Goal: Obtain resource: Download file/media

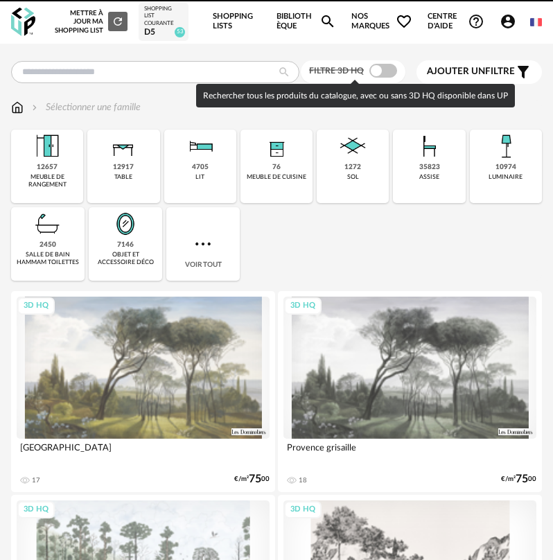
click at [385, 69] on span at bounding box center [383, 71] width 28 height 14
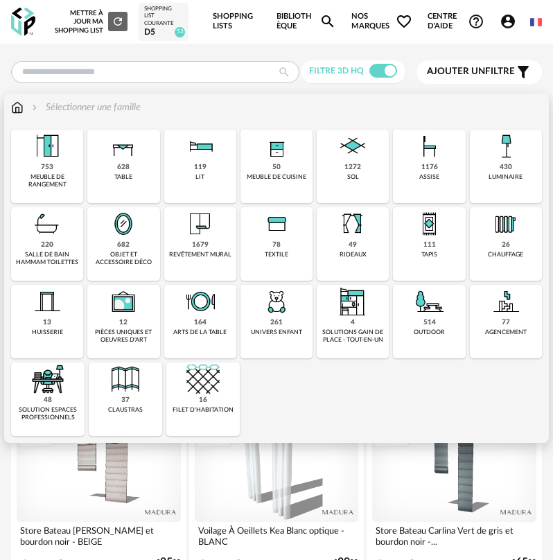
click at [206, 238] on img at bounding box center [200, 223] width 33 height 33
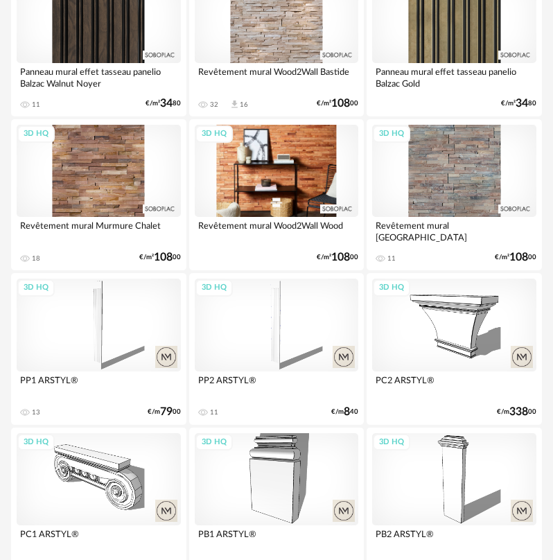
scroll to position [3464, 0]
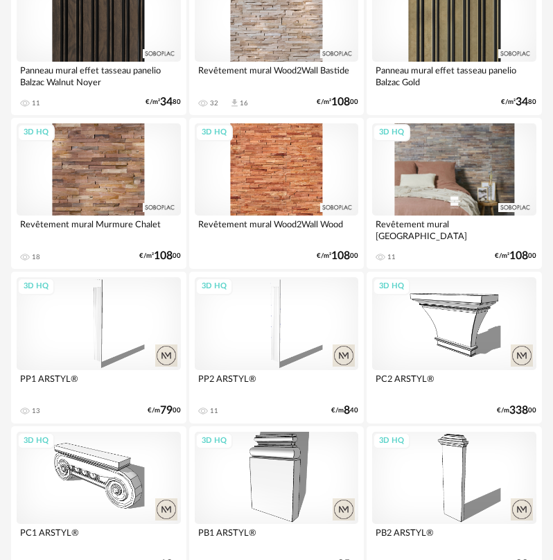
click at [445, 177] on div "3D HQ" at bounding box center [454, 169] width 164 height 92
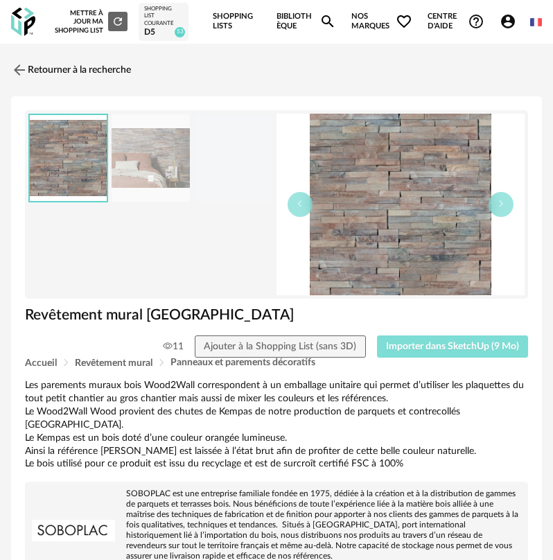
click at [434, 343] on span "Importer dans SketchUp (9 Mo)" at bounding box center [452, 347] width 133 height 10
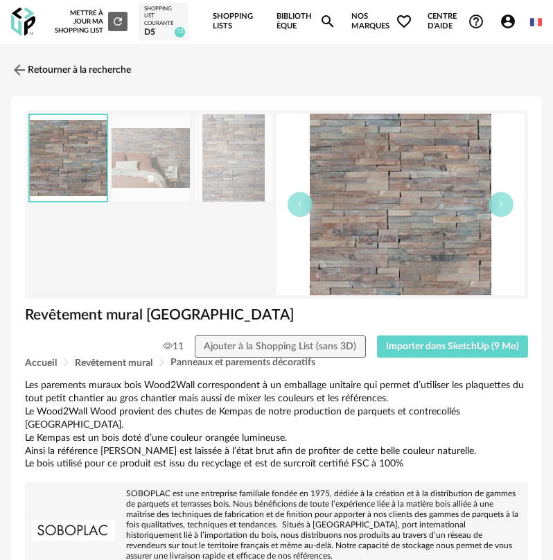
click at [25, 24] on img at bounding box center [23, 22] width 24 height 28
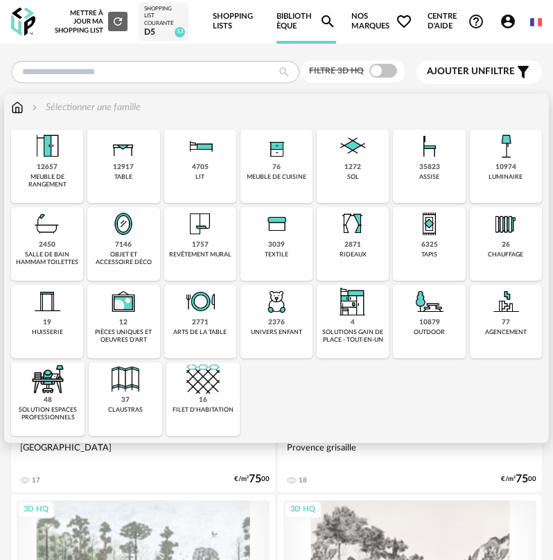
click at [426, 231] on img at bounding box center [429, 223] width 33 height 33
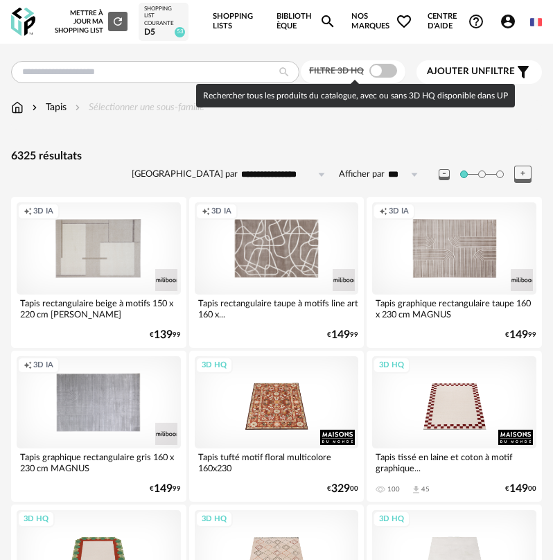
click at [388, 71] on span at bounding box center [383, 71] width 28 height 14
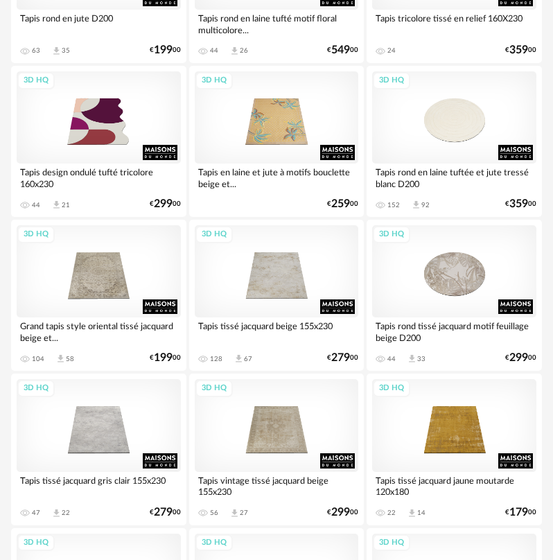
scroll to position [901, 0]
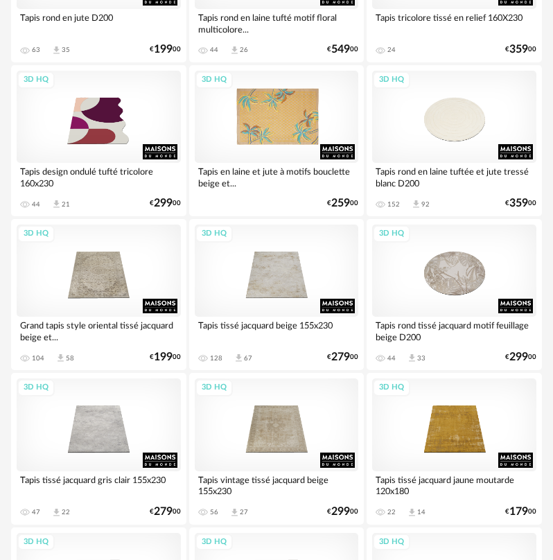
click at [279, 138] on div "3D HQ" at bounding box center [277, 117] width 164 height 92
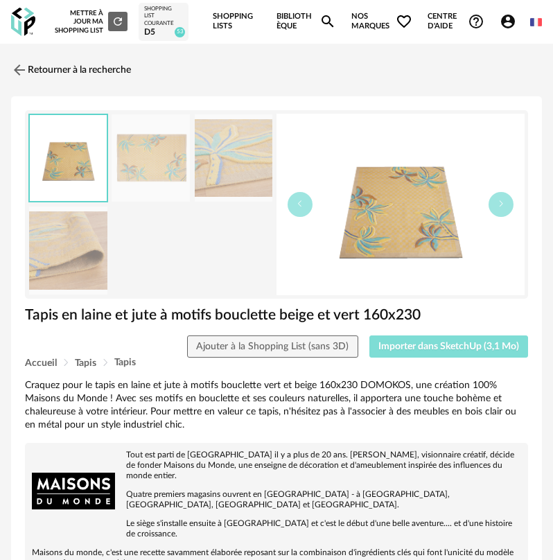
click at [432, 346] on span "Importer dans SketchUp (3,1 Mo)" at bounding box center [448, 347] width 141 height 10
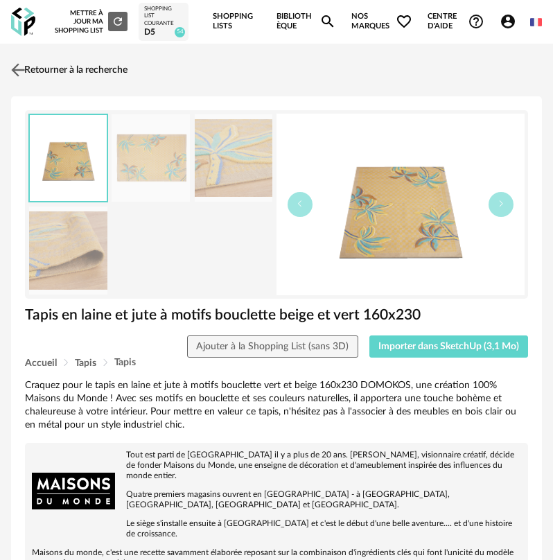
click at [19, 67] on img at bounding box center [18, 70] width 20 height 20
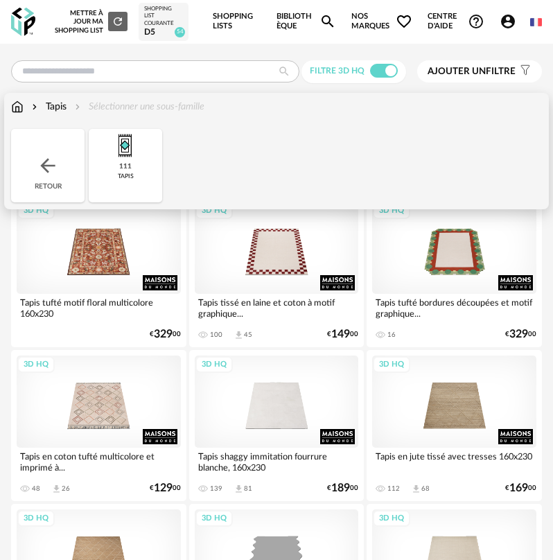
click at [46, 156] on img at bounding box center [48, 165] width 22 height 22
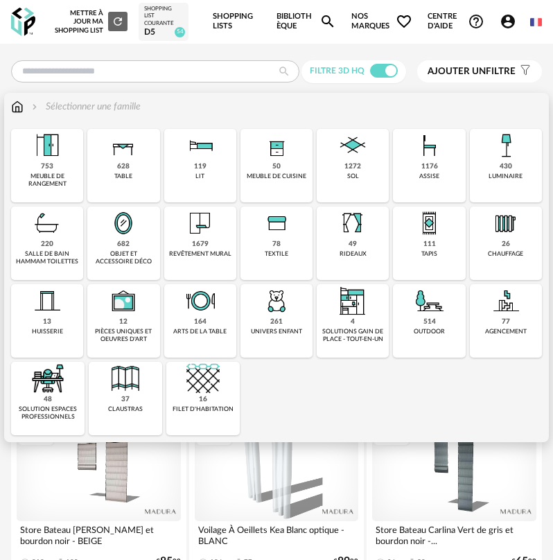
click at [57, 227] on img at bounding box center [46, 222] width 33 height 33
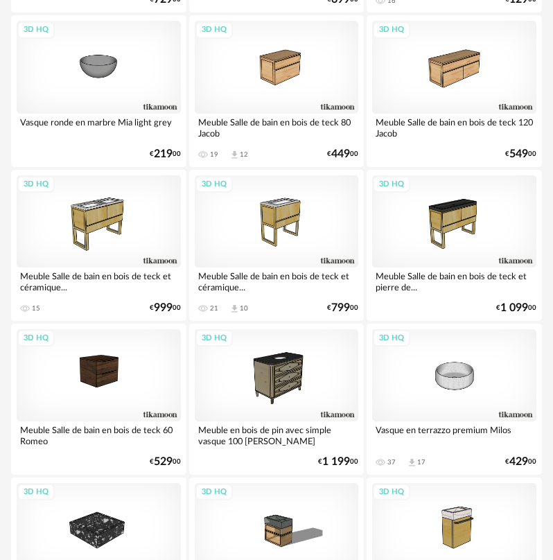
scroll to position [2494, 0]
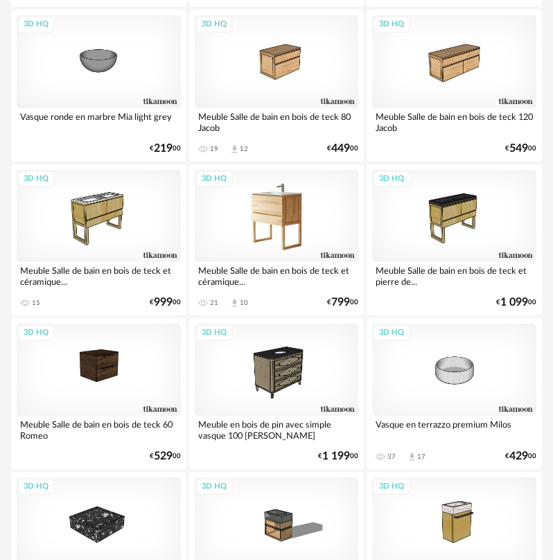
click at [264, 249] on div "3D HQ" at bounding box center [277, 216] width 164 height 92
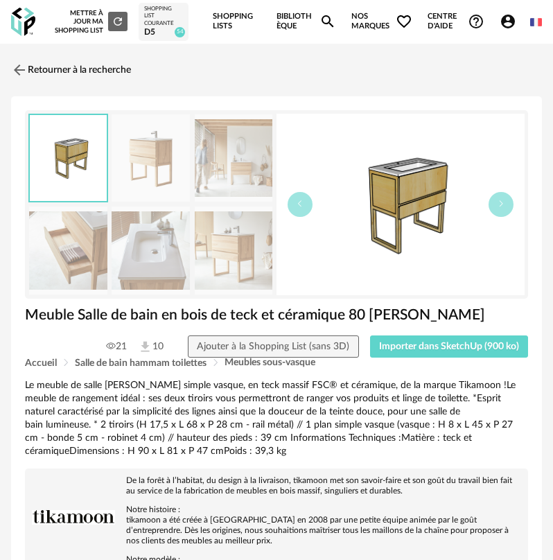
click at [400, 333] on div "Meuble Salle de bain en bois de teck et céramique 80 Edgar" at bounding box center [276, 320] width 517 height 30
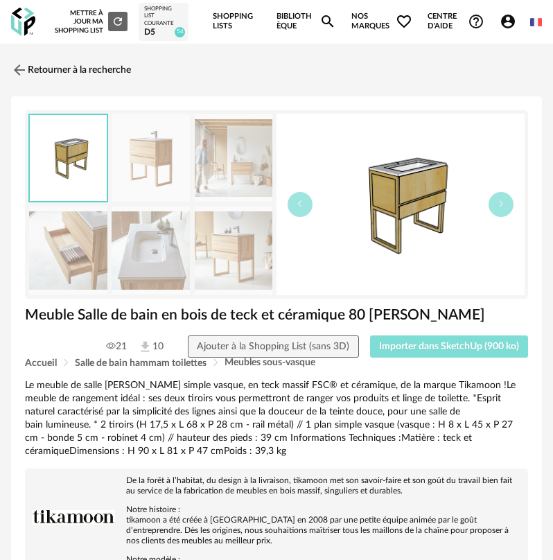
click at [404, 351] on span "Importer dans SketchUp (900 ko)" at bounding box center [449, 347] width 140 height 10
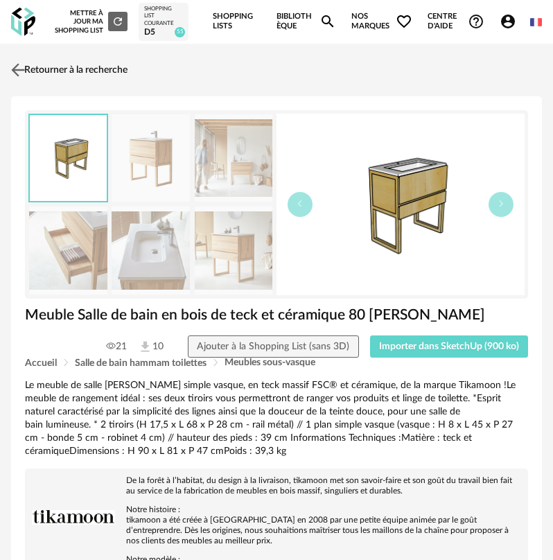
click at [25, 80] on link "Retourner à la recherche" at bounding box center [68, 70] width 120 height 30
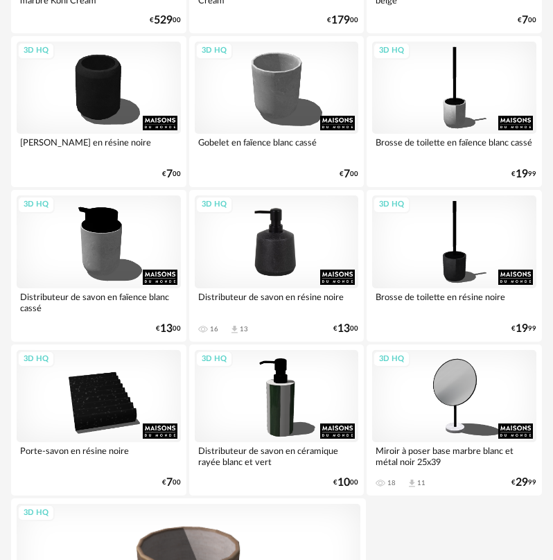
scroll to position [4778, 0]
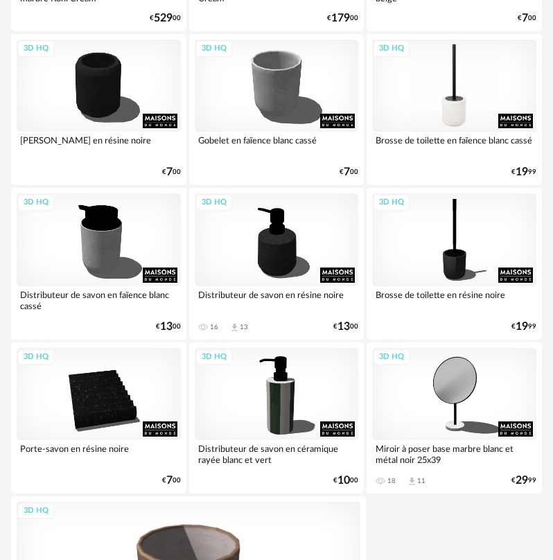
click at [424, 131] on div "3D HQ" at bounding box center [454, 85] width 164 height 92
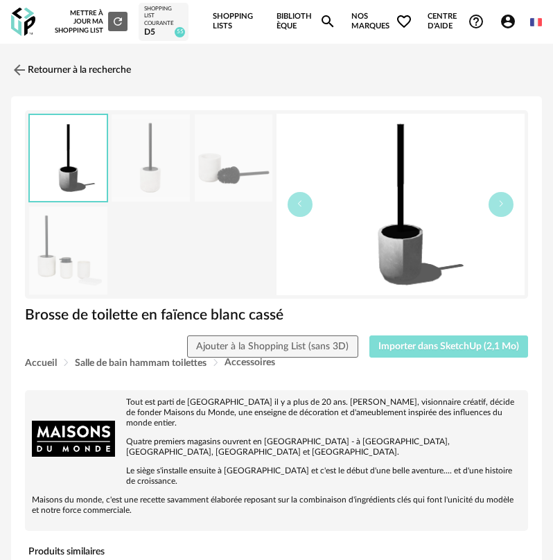
click at [413, 342] on button "Importer dans SketchUp (2,1 Mo)" at bounding box center [448, 346] width 159 height 22
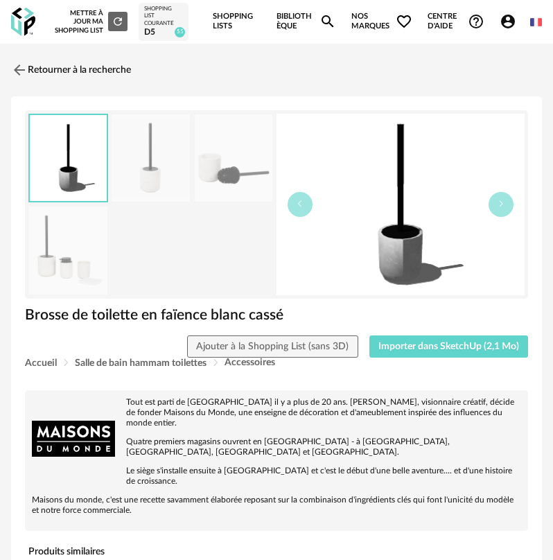
click at [46, 79] on link "Retourner à la recherche" at bounding box center [68, 70] width 120 height 30
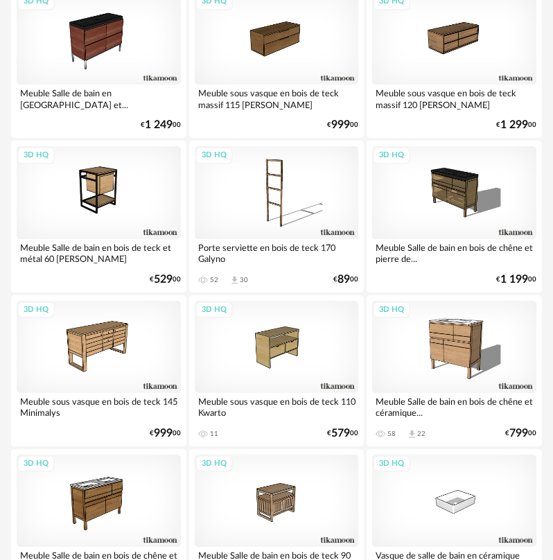
scroll to position [3600, 0]
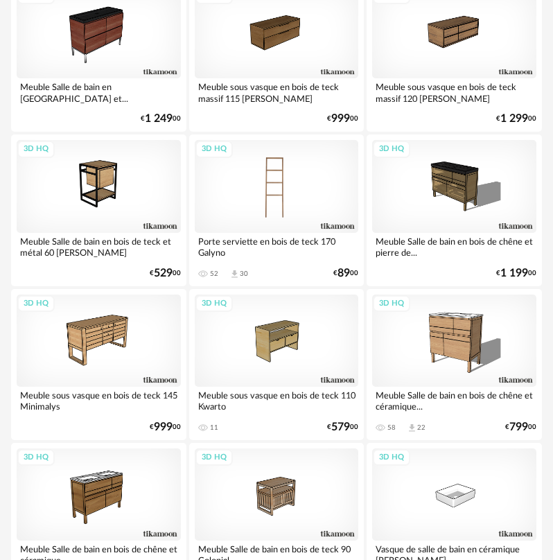
click at [272, 200] on div "3D HQ" at bounding box center [277, 186] width 164 height 92
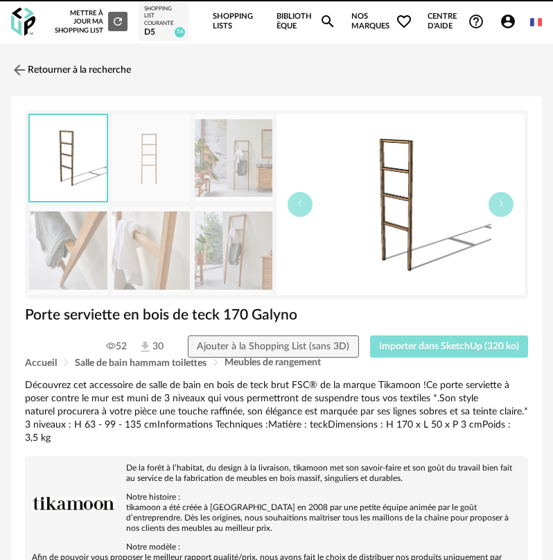
click at [385, 347] on span "Importer dans SketchUp (320 ko)" at bounding box center [449, 347] width 140 height 10
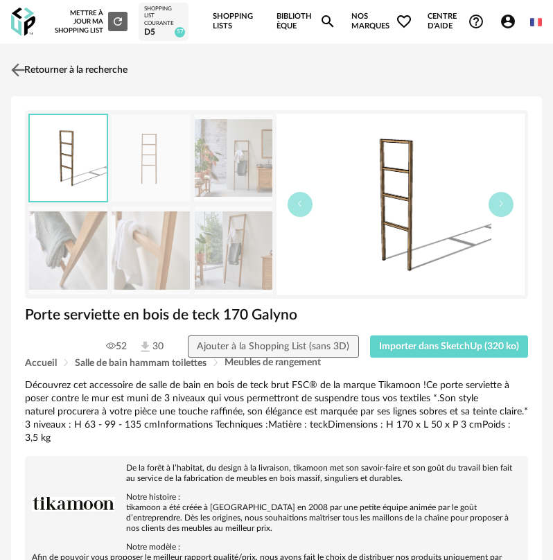
click at [42, 71] on link "Retourner à la recherche" at bounding box center [68, 70] width 120 height 30
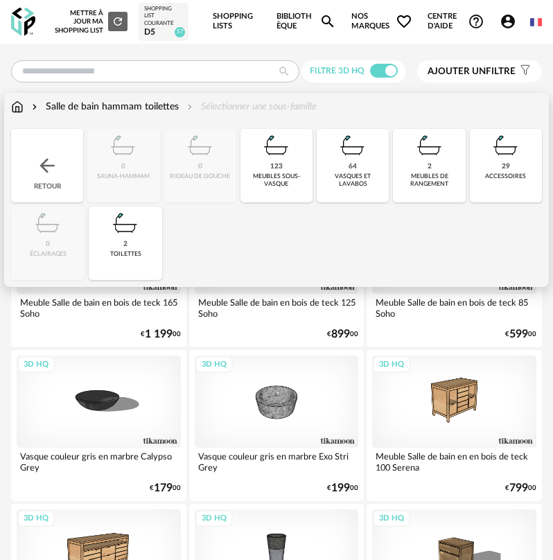
click at [68, 166] on div "Retour" at bounding box center [47, 165] width 72 height 73
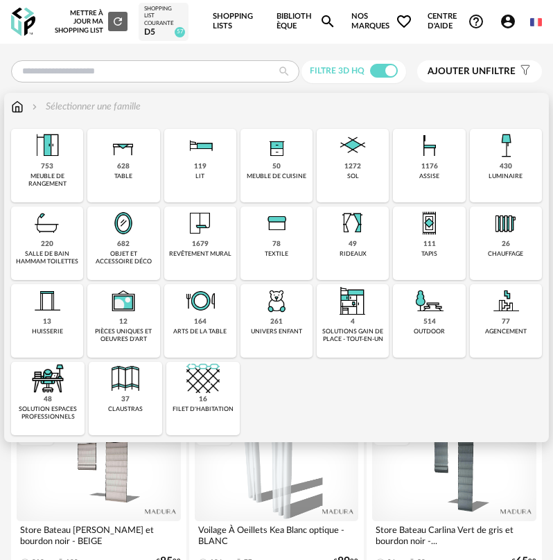
click at [116, 231] on img at bounding box center [123, 222] width 33 height 33
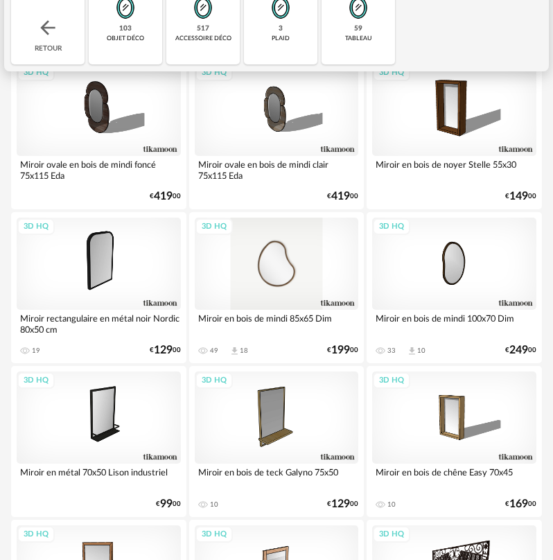
scroll to position [139, 0]
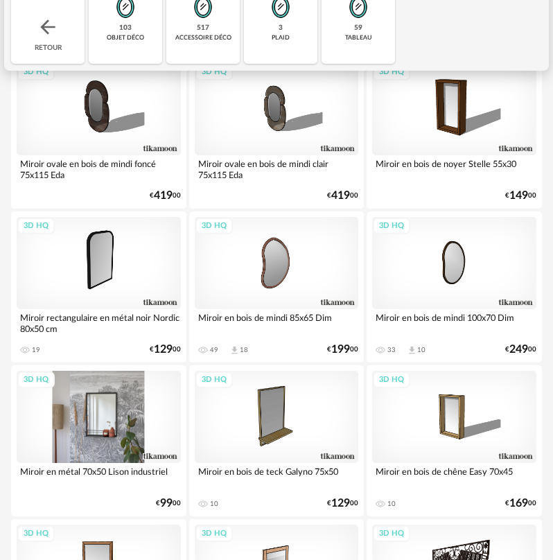
click at [144, 384] on div "3D HQ" at bounding box center [99, 417] width 164 height 92
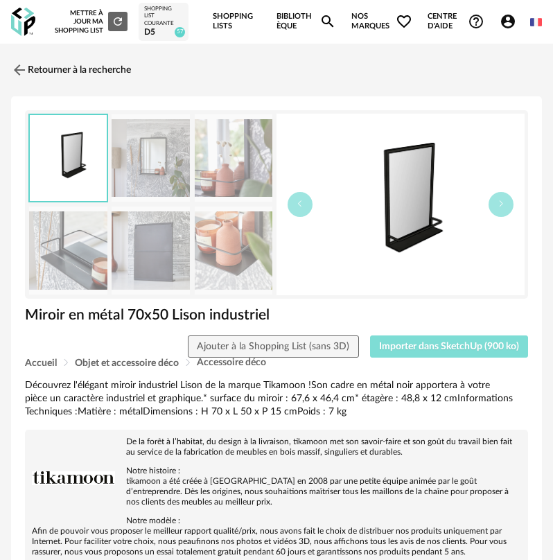
click at [398, 349] on span "Importer dans SketchUp (900 ko)" at bounding box center [449, 347] width 140 height 10
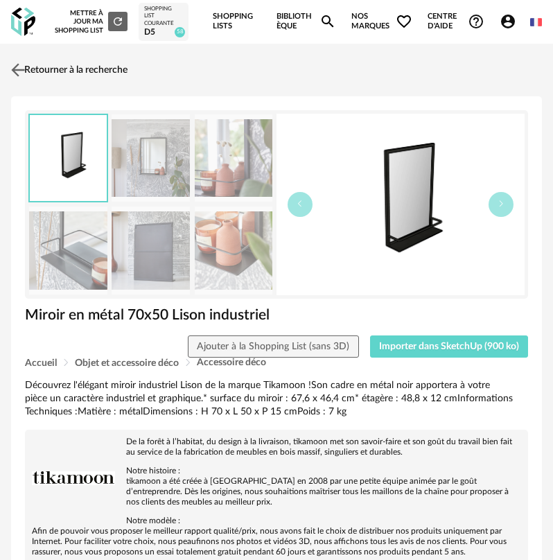
click at [37, 73] on link "Retourner à la recherche" at bounding box center [68, 70] width 120 height 30
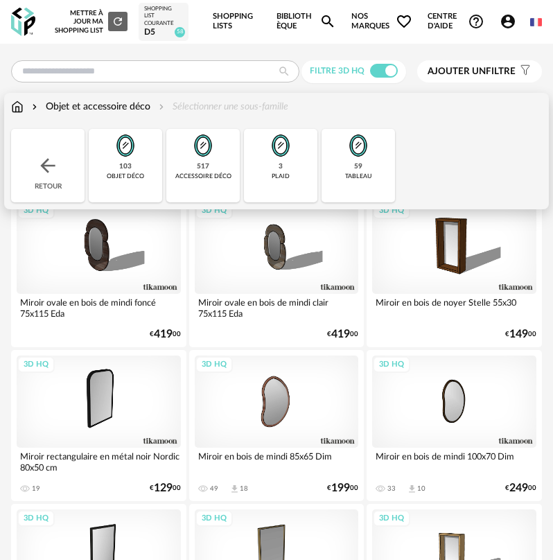
click at [60, 150] on div "Retour" at bounding box center [47, 165] width 73 height 73
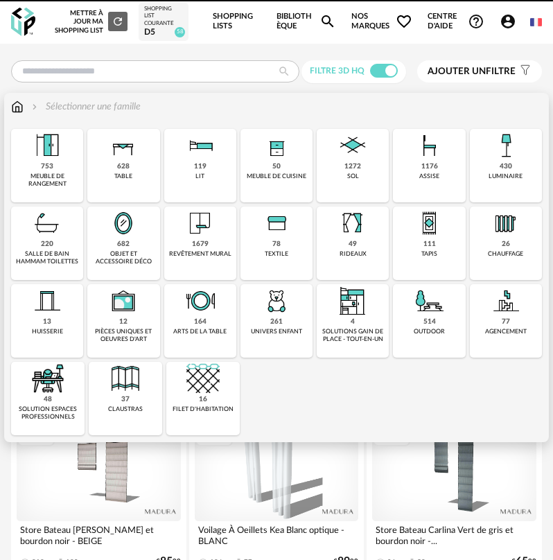
click at [60, 149] on div "753 meuble de rangement" at bounding box center [47, 165] width 72 height 73
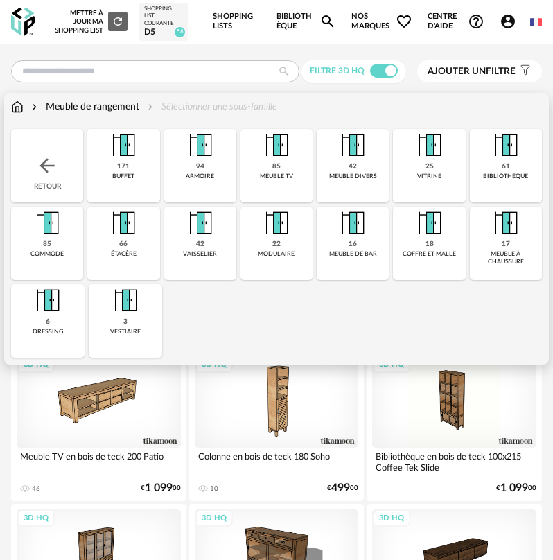
drag, startPoint x: 70, startPoint y: 158, endPoint x: 85, endPoint y: 157, distance: 15.3
click at [69, 158] on div "Retour" at bounding box center [47, 165] width 72 height 73
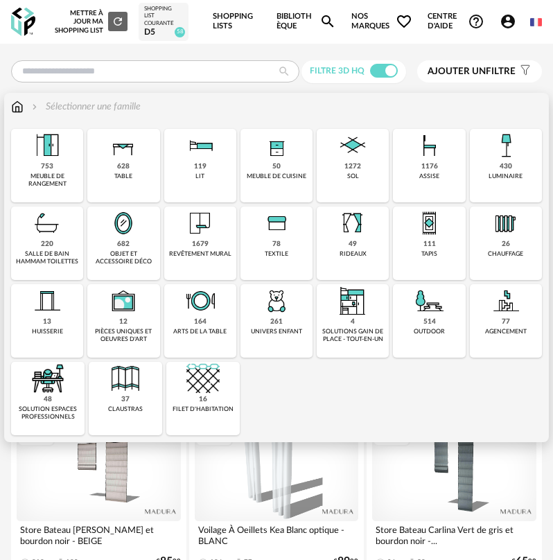
click at [269, 173] on div "meuble de cuisine" at bounding box center [277, 176] width 60 height 8
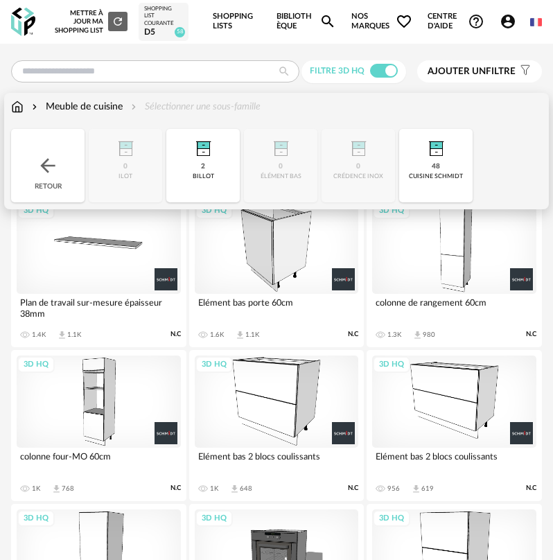
click at [48, 163] on img at bounding box center [48, 165] width 22 height 22
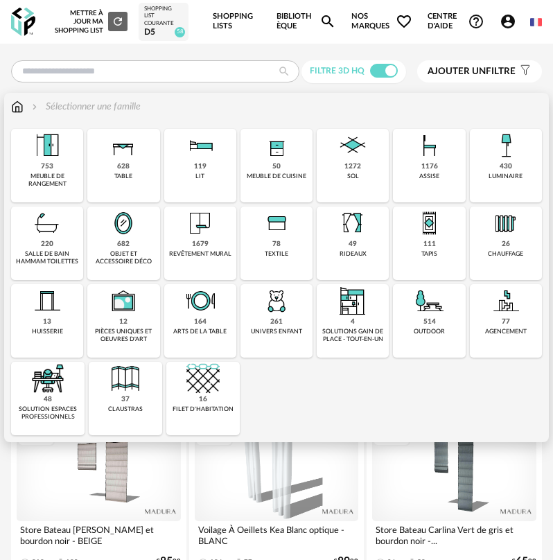
click at [416, 238] on img at bounding box center [429, 222] width 33 height 33
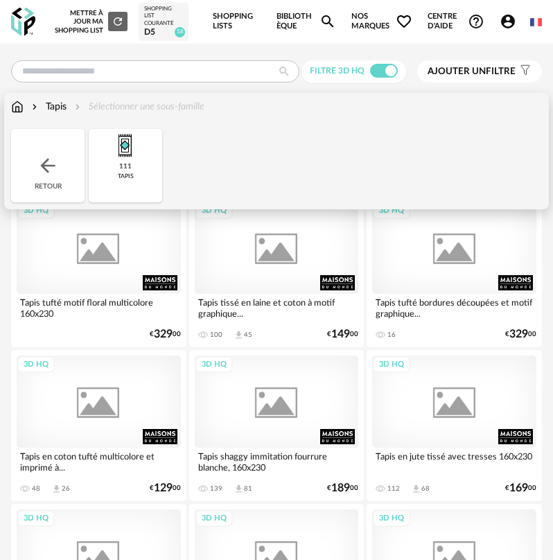
click at [123, 168] on div "111" at bounding box center [125, 166] width 12 height 9
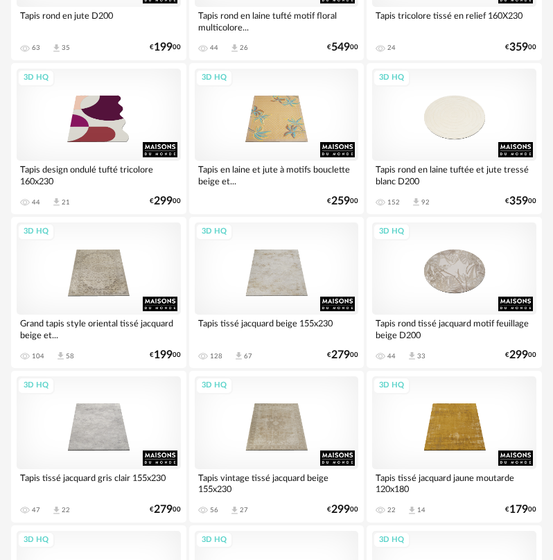
scroll to position [970, 0]
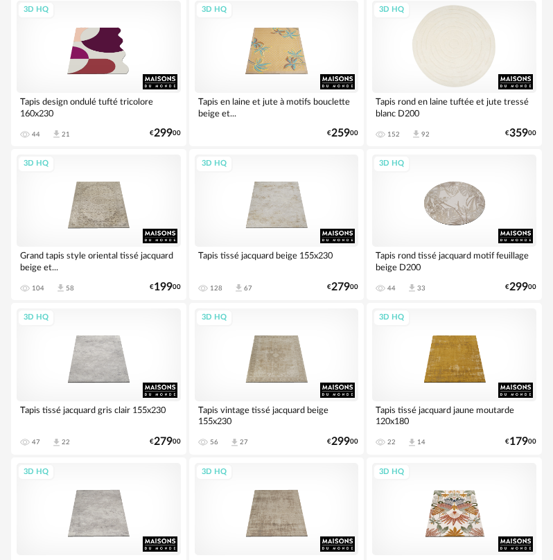
click at [463, 69] on div "3D HQ" at bounding box center [454, 47] width 164 height 92
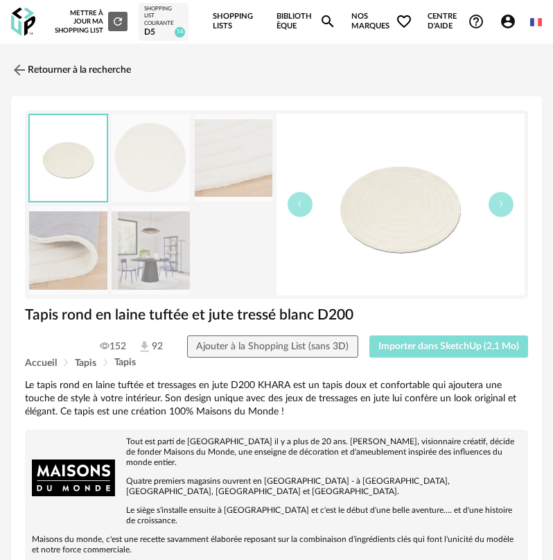
click at [442, 338] on button "Importer dans SketchUp (2,1 Mo)" at bounding box center [448, 346] width 159 height 22
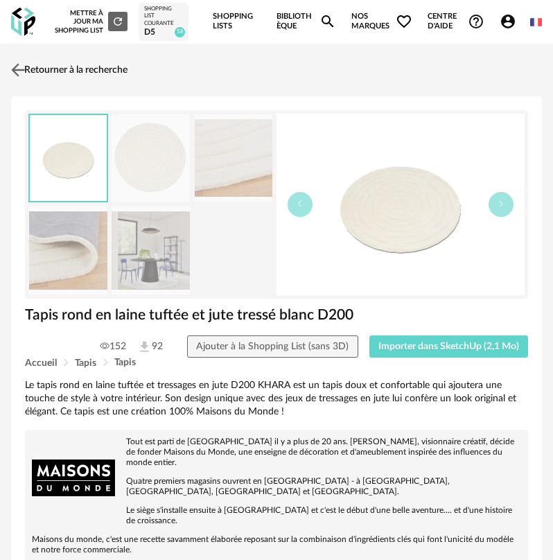
click at [26, 75] on img at bounding box center [18, 70] width 20 height 20
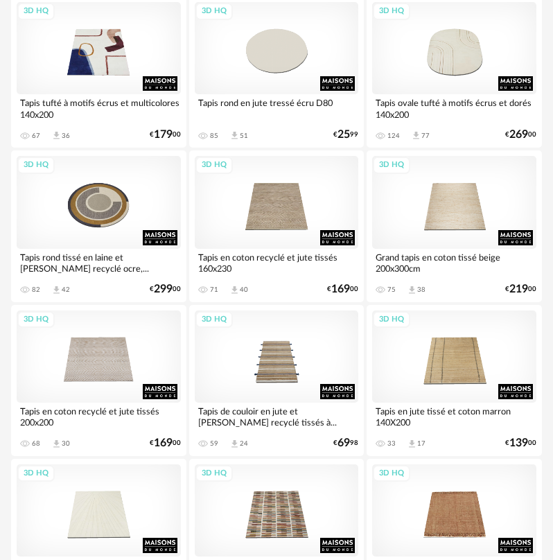
scroll to position [2355, 0]
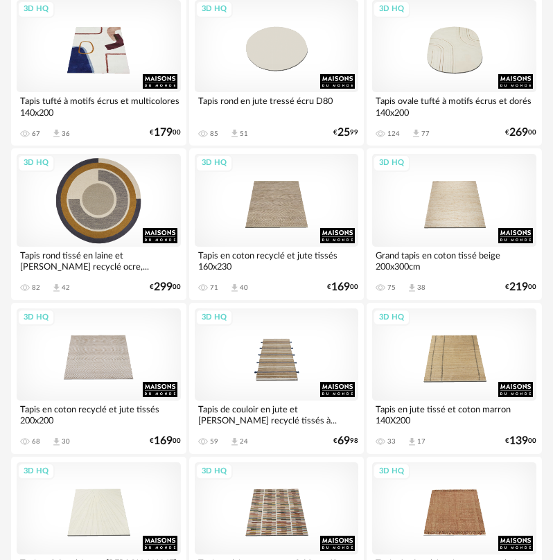
click at [111, 244] on div "3D HQ" at bounding box center [99, 200] width 164 height 92
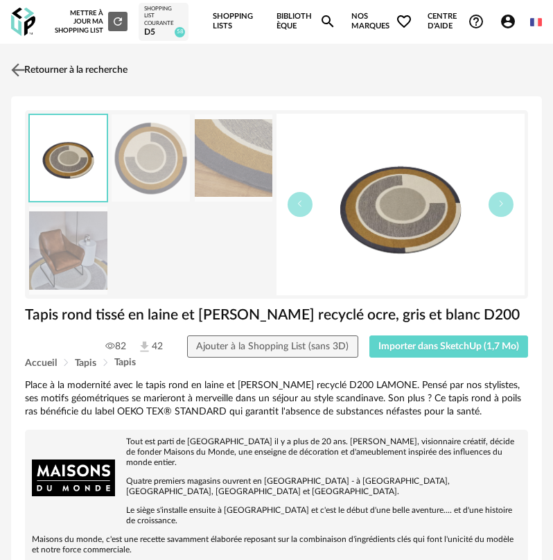
click at [39, 75] on link "Retourner à la recherche" at bounding box center [68, 70] width 120 height 30
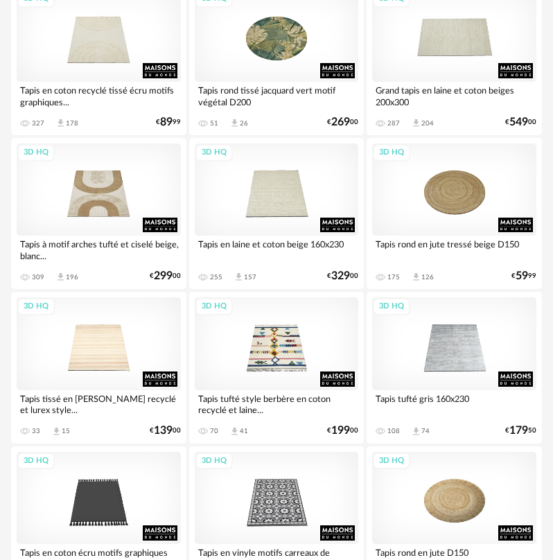
scroll to position [3464, 0]
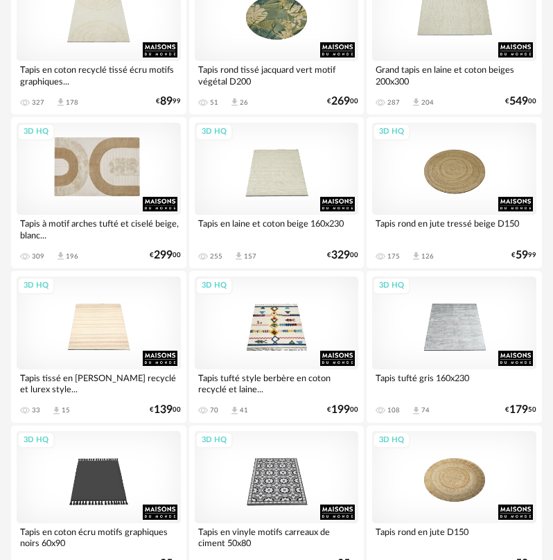
click at [124, 197] on div "3D HQ" at bounding box center [99, 169] width 164 height 92
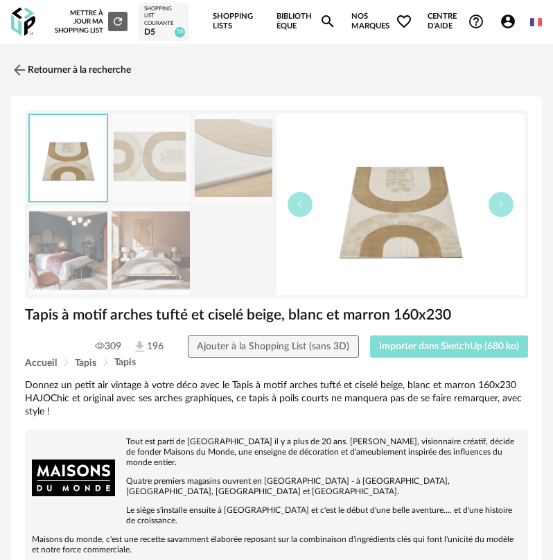
click at [400, 348] on span "Importer dans SketchUp (680 ko)" at bounding box center [449, 347] width 140 height 10
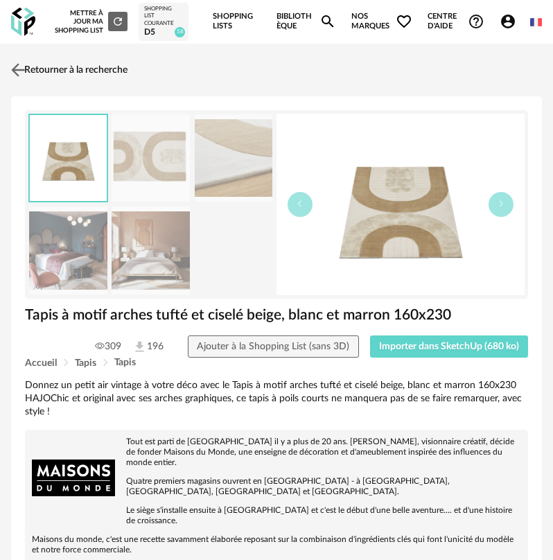
click at [35, 73] on link "Retourner à la recherche" at bounding box center [68, 70] width 120 height 30
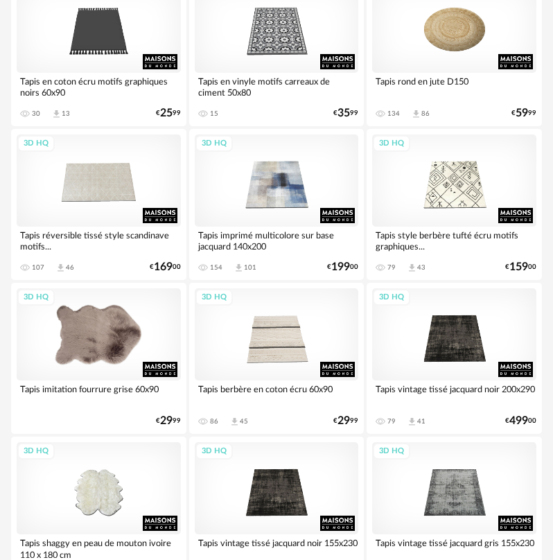
scroll to position [3948, 0]
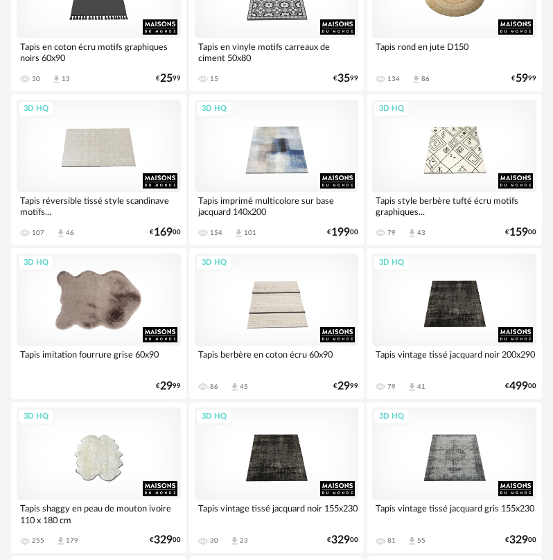
click at [130, 294] on div "3D HQ" at bounding box center [99, 300] width 164 height 92
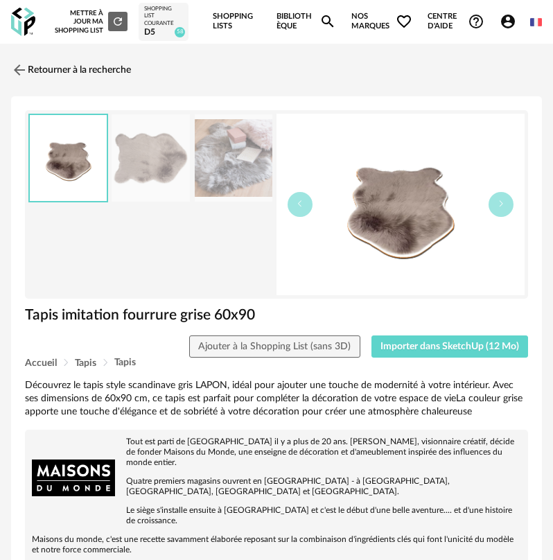
click at [413, 360] on div "Accueil Tapis Tapis" at bounding box center [276, 362] width 503 height 10
click at [434, 347] on span "Importer dans SketchUp (12 Mo)" at bounding box center [449, 347] width 139 height 10
click at [39, 72] on link "Retourner à la recherche" at bounding box center [68, 70] width 120 height 30
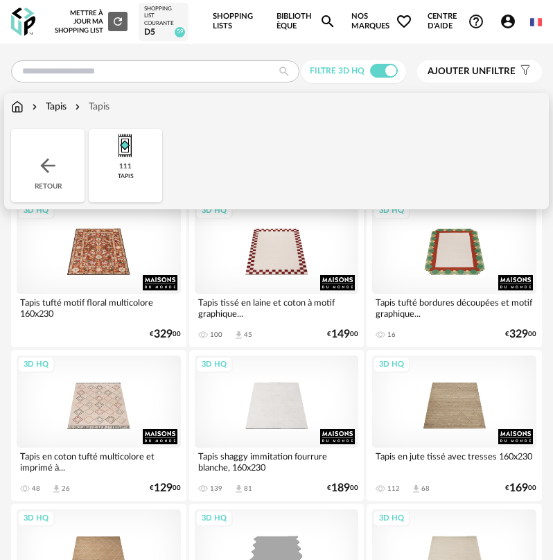
click at [58, 144] on div "Retour" at bounding box center [47, 165] width 73 height 73
click at [55, 139] on div "Retour" at bounding box center [47, 165] width 73 height 73
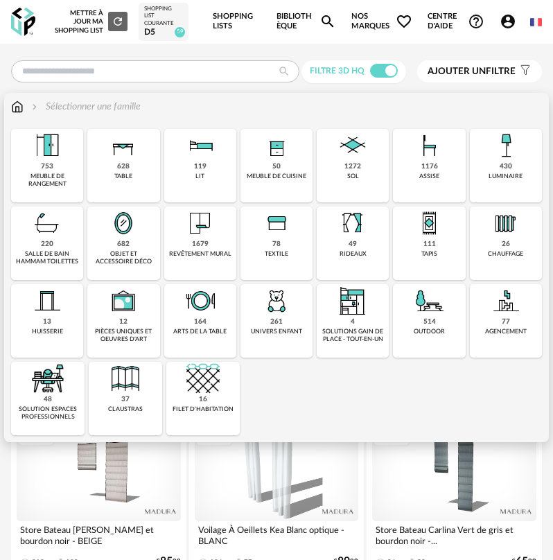
click at [123, 237] on img at bounding box center [123, 222] width 33 height 33
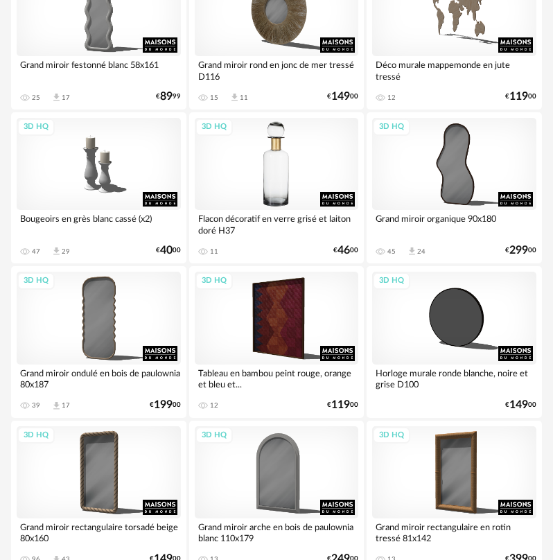
scroll to position [1108, 0]
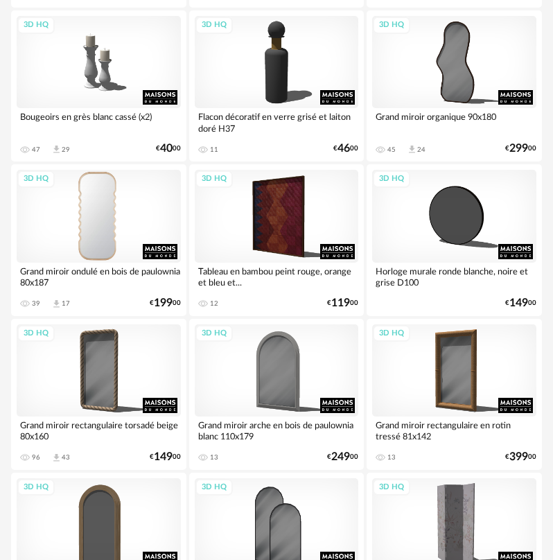
click at [135, 233] on div "3D HQ" at bounding box center [99, 216] width 164 height 92
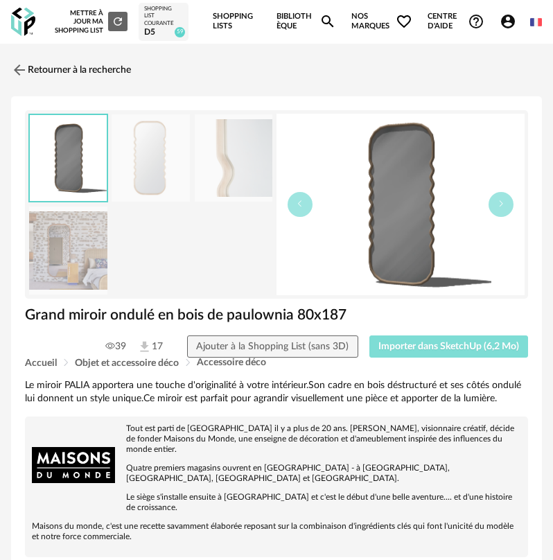
click at [383, 355] on button "Importer dans SketchUp (6,2 Mo)" at bounding box center [448, 346] width 159 height 22
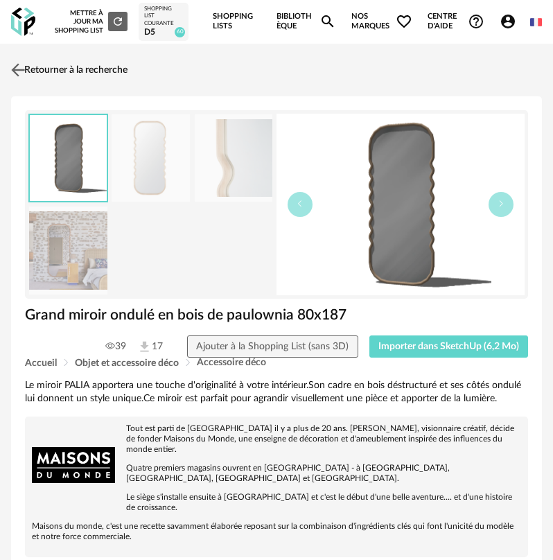
click at [24, 69] on img at bounding box center [18, 70] width 20 height 20
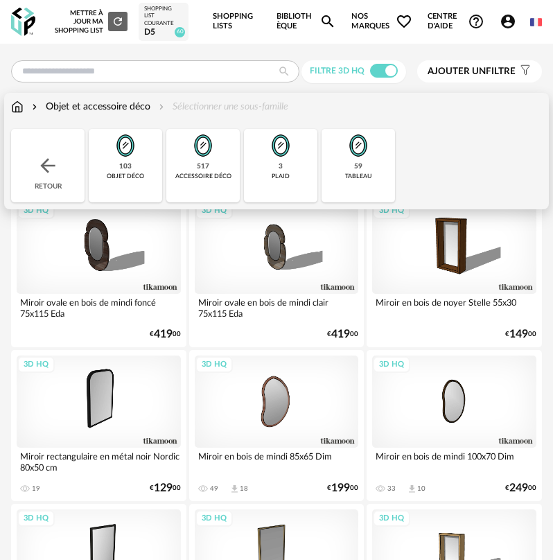
click at [63, 159] on div "Retour" at bounding box center [47, 165] width 73 height 73
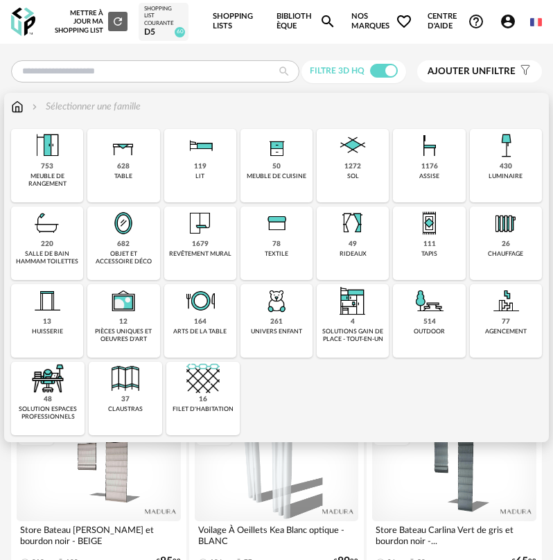
click at [197, 245] on div "1679" at bounding box center [200, 244] width 17 height 9
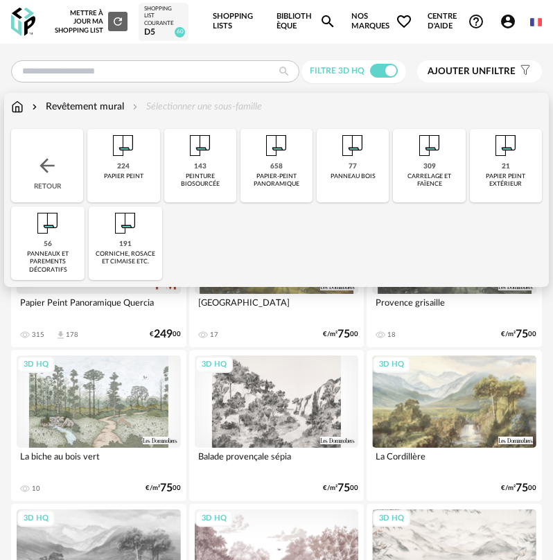
click at [437, 170] on div "309 carrelage et faïence" at bounding box center [429, 165] width 72 height 73
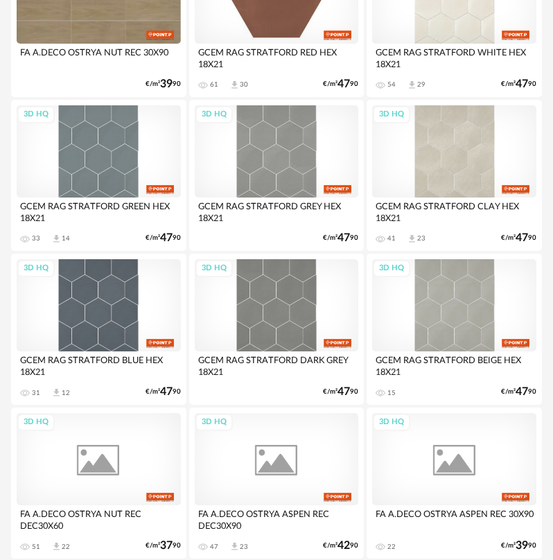
scroll to position [2009, 0]
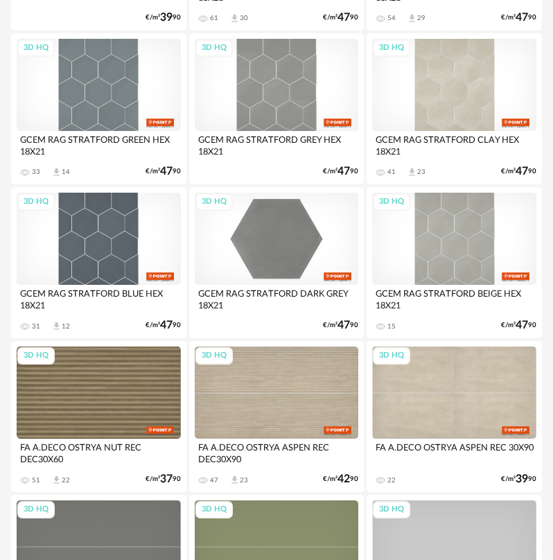
click at [281, 247] on div "3D HQ" at bounding box center [277, 239] width 164 height 92
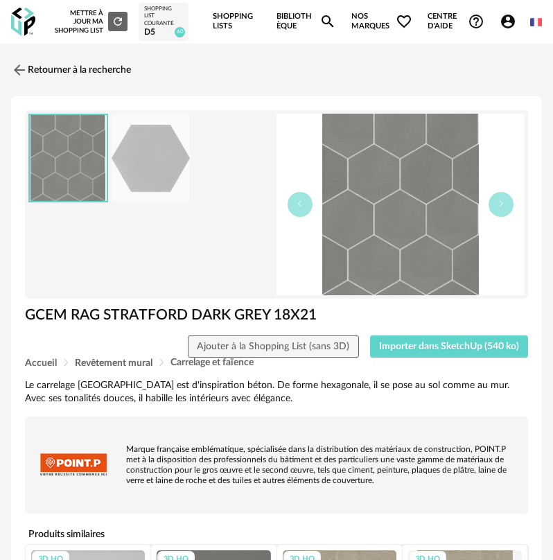
click at [418, 359] on div "Accueil Revêtement mural Carrelage et faïence" at bounding box center [276, 362] width 503 height 10
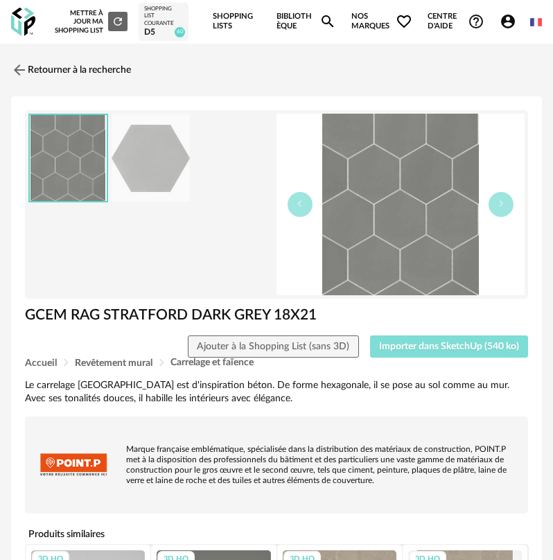
click at [418, 353] on button "Importer dans SketchUp (540 ko)" at bounding box center [449, 346] width 159 height 22
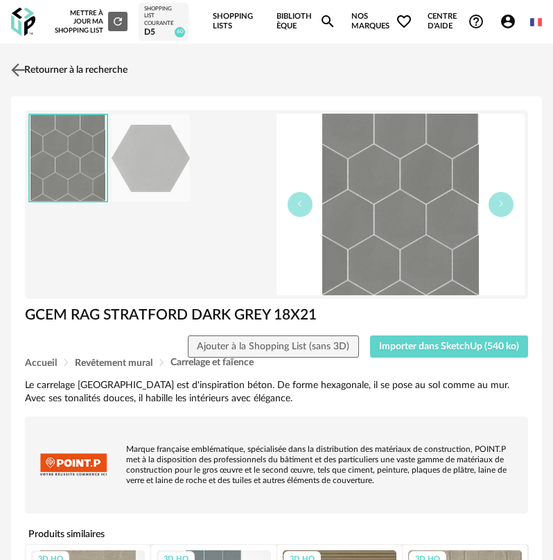
click at [37, 65] on link "Retourner à la recherche" at bounding box center [68, 70] width 120 height 30
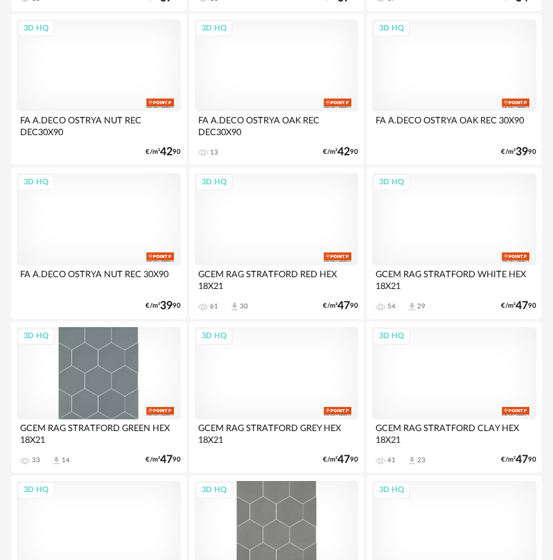
scroll to position [1706, 0]
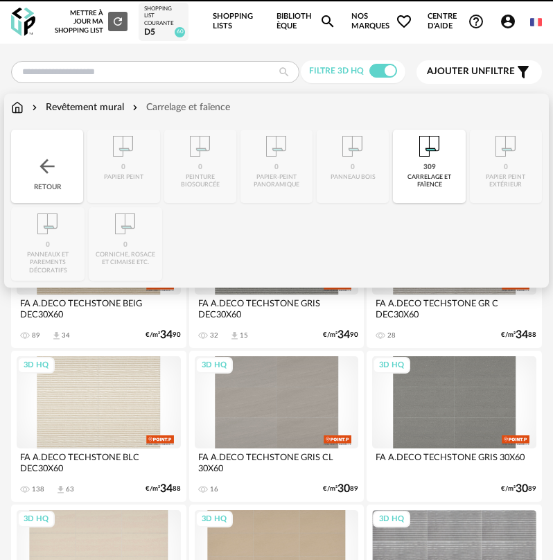
click at [48, 163] on img at bounding box center [47, 166] width 22 height 22
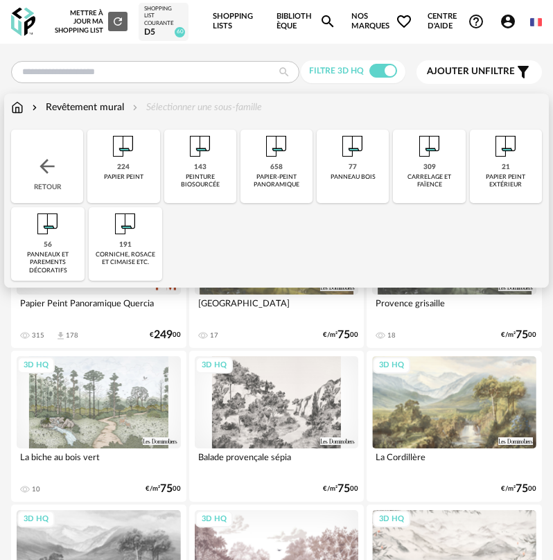
click at [48, 159] on img at bounding box center [47, 166] width 22 height 22
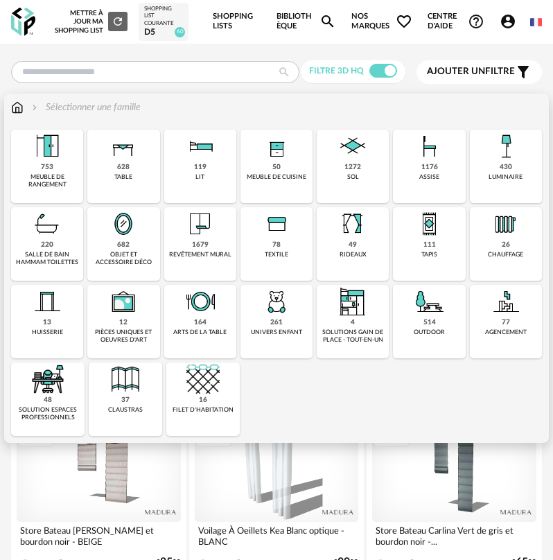
click at [53, 244] on div "220 salle de bain hammam toilettes" at bounding box center [47, 243] width 72 height 73
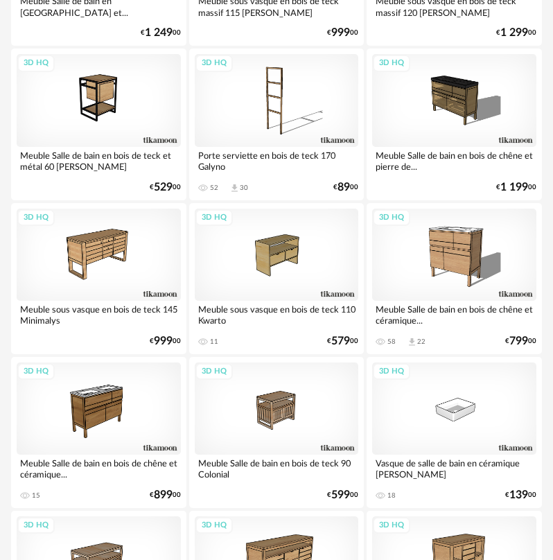
scroll to position [3602, 0]
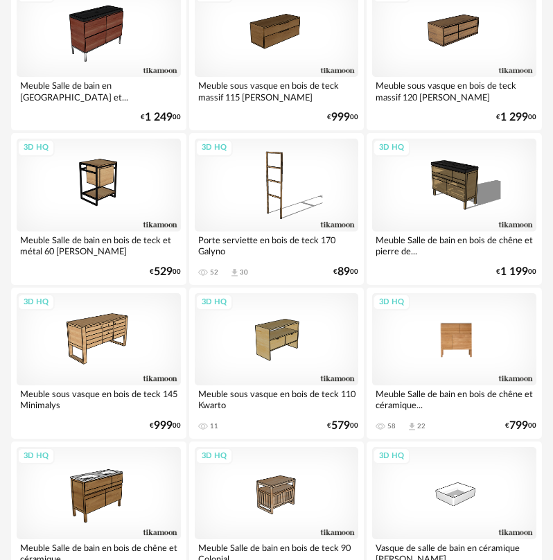
click at [443, 331] on div "3D HQ" at bounding box center [454, 339] width 164 height 92
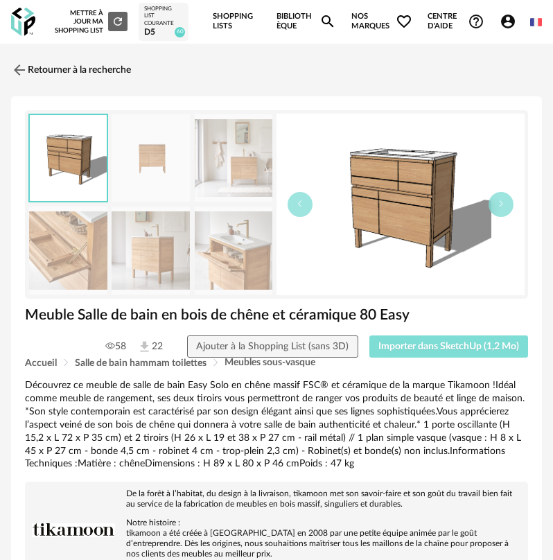
click at [410, 350] on span "Importer dans SketchUp (1,2 Mo)" at bounding box center [448, 347] width 141 height 10
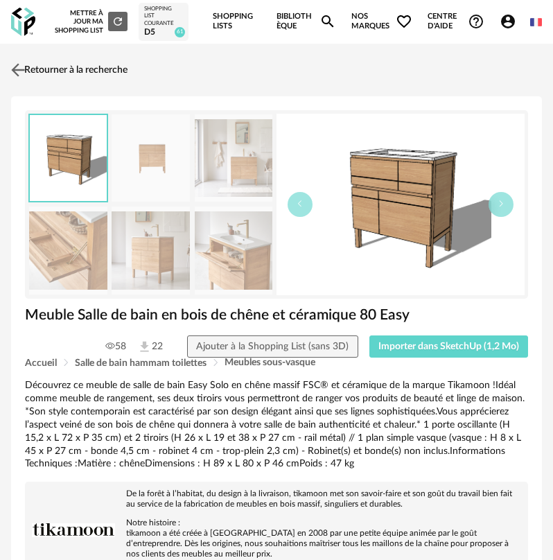
click at [31, 71] on link "Retourner à la recherche" at bounding box center [68, 70] width 120 height 30
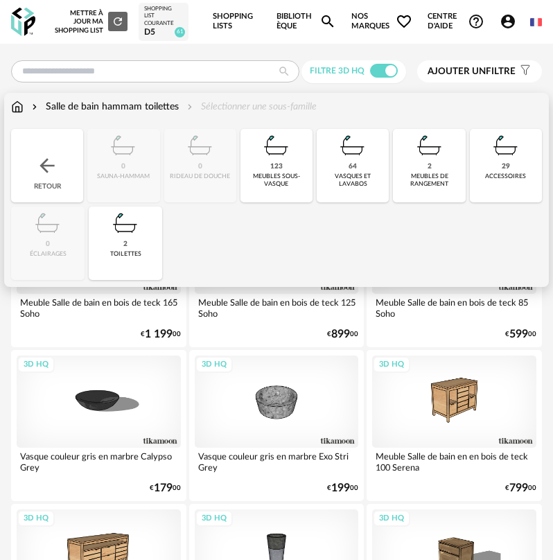
click at [53, 152] on div "Retour" at bounding box center [47, 165] width 72 height 73
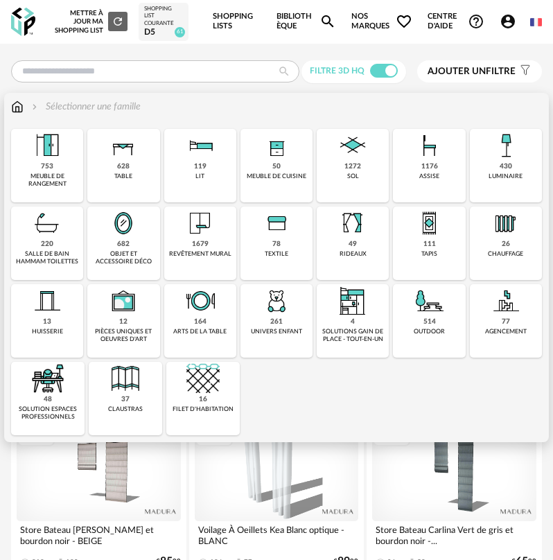
click at [132, 231] on img at bounding box center [123, 222] width 33 height 33
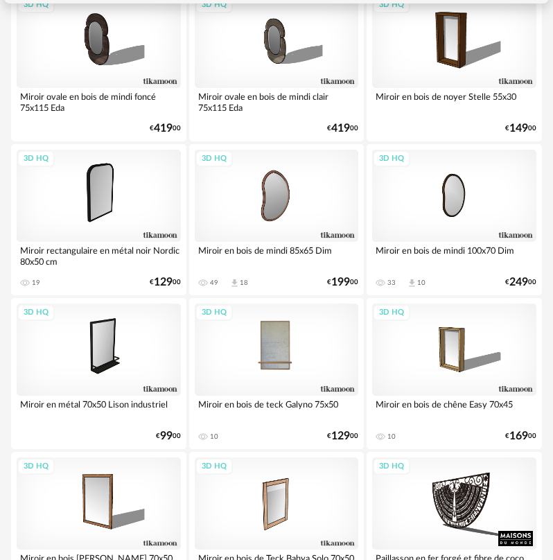
scroll to position [208, 0]
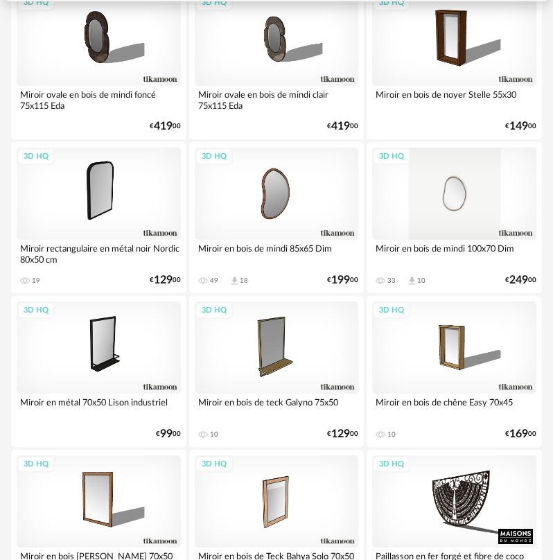
click at [431, 215] on div "3D HQ" at bounding box center [454, 194] width 164 height 92
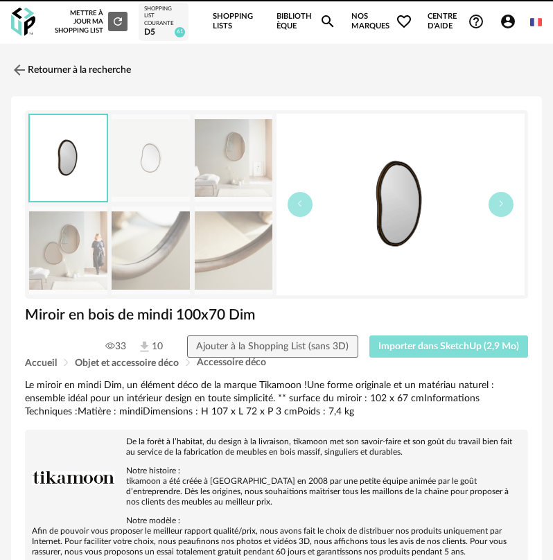
click at [431, 342] on span "Importer dans SketchUp (2,9 Mo)" at bounding box center [448, 347] width 141 height 10
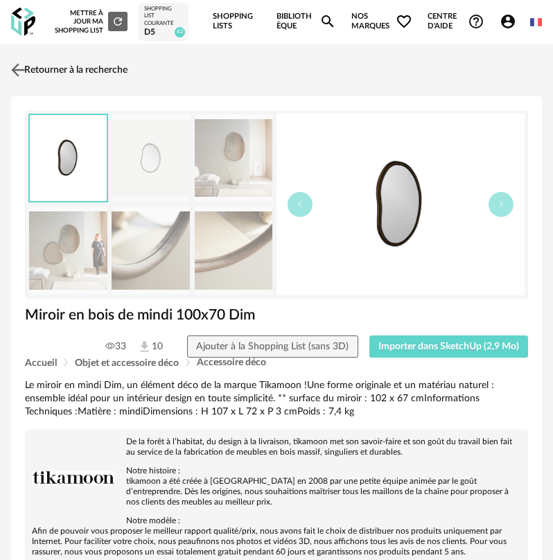
click at [66, 82] on link "Retourner à la recherche" at bounding box center [68, 70] width 120 height 30
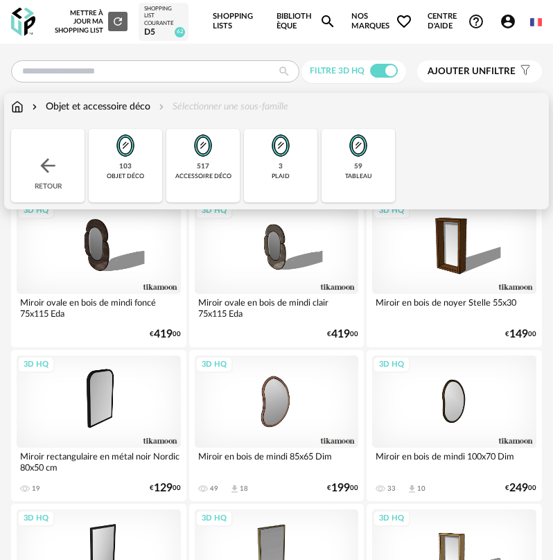
click at [30, 139] on div "Retour" at bounding box center [47, 165] width 73 height 73
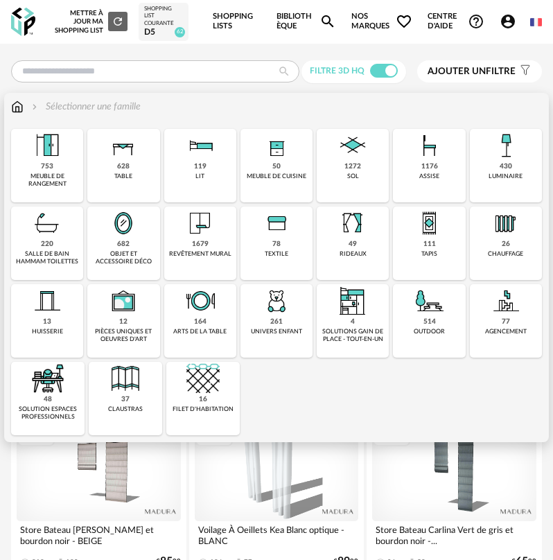
click at [351, 164] on div "1272" at bounding box center [352, 166] width 17 height 9
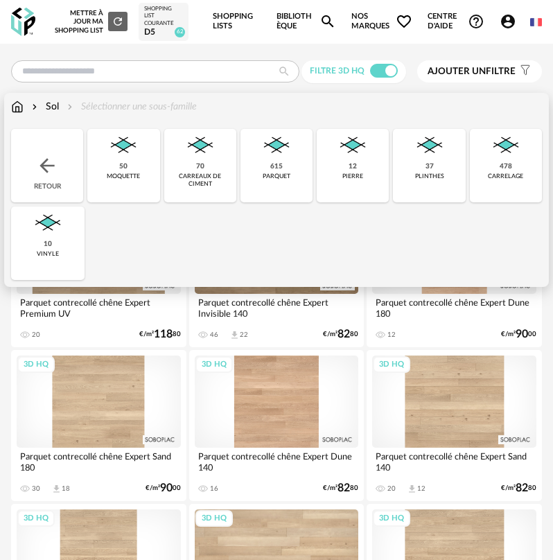
click at [508, 160] on img at bounding box center [505, 145] width 33 height 33
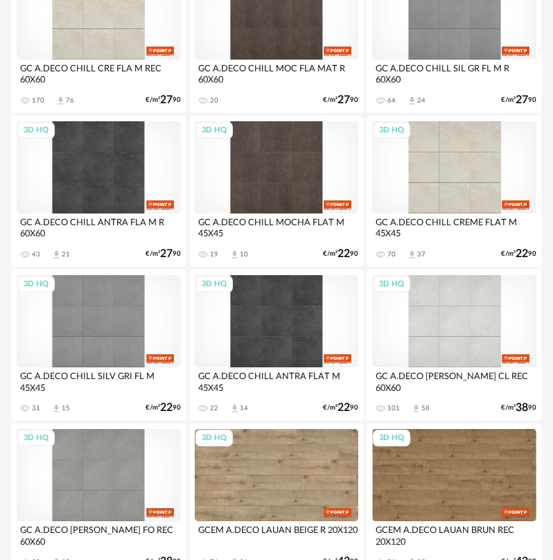
scroll to position [208, 0]
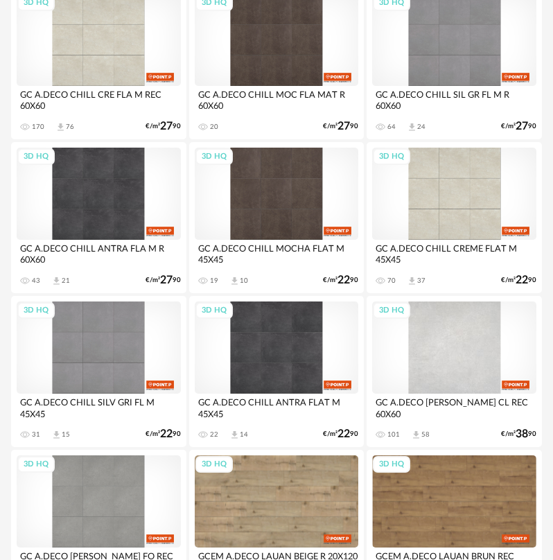
click at [410, 351] on div "3D HQ" at bounding box center [454, 347] width 164 height 92
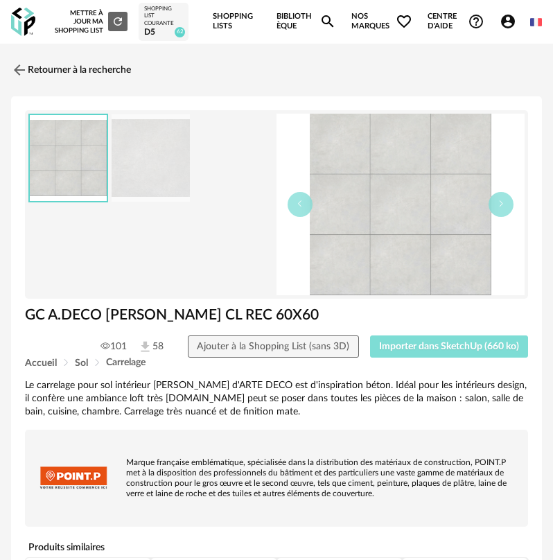
click at [412, 353] on button "Importer dans SketchUp (660 ko)" at bounding box center [449, 346] width 159 height 22
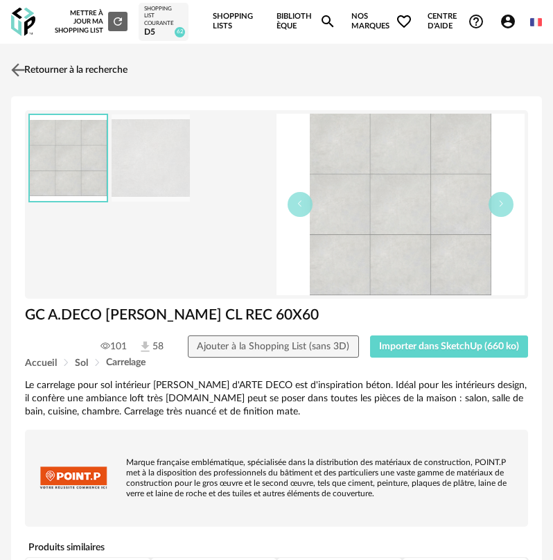
click at [55, 80] on link "Retourner à la recherche" at bounding box center [68, 70] width 120 height 30
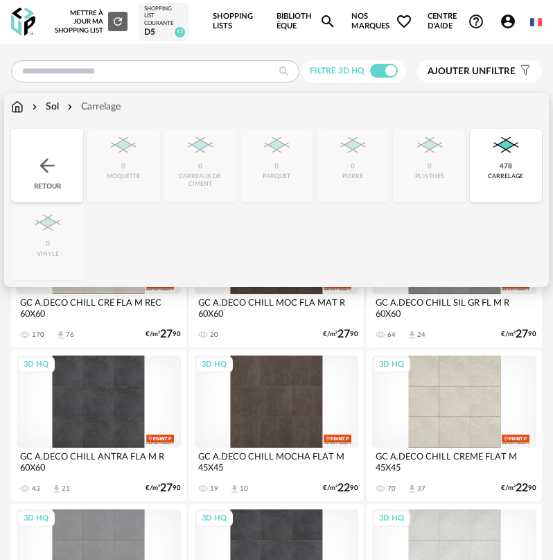
click at [51, 150] on div "Retour" at bounding box center [47, 165] width 72 height 73
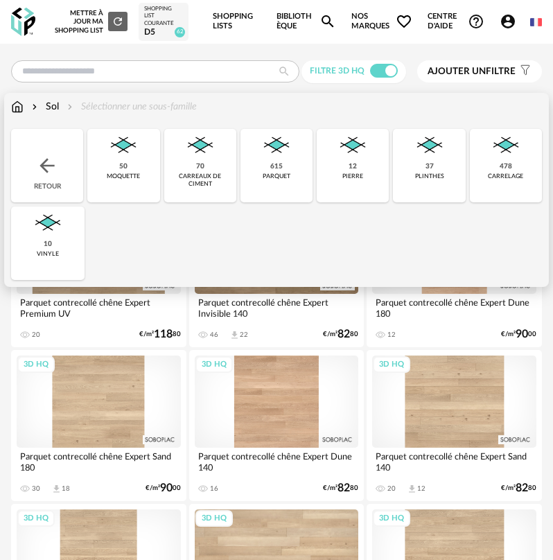
click at [36, 153] on div "Retour" at bounding box center [47, 165] width 72 height 73
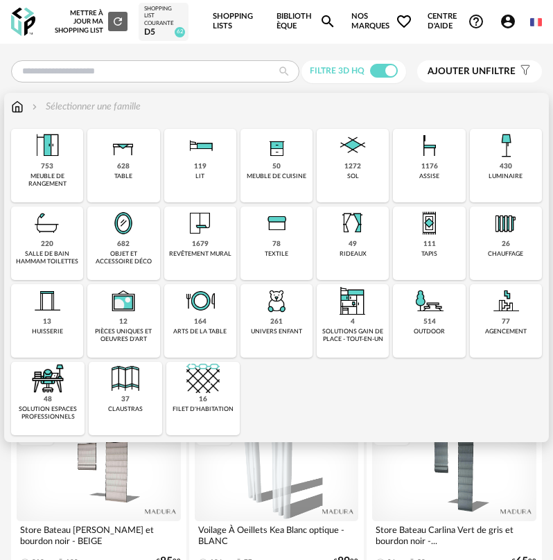
click at [411, 323] on div "514 outdoor" at bounding box center [429, 320] width 72 height 73
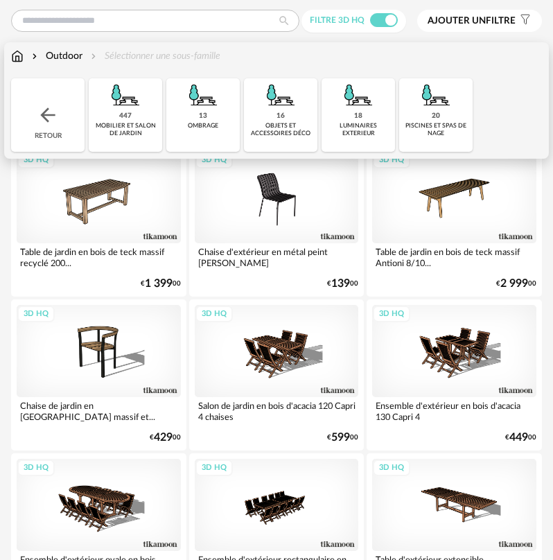
scroll to position [277, 0]
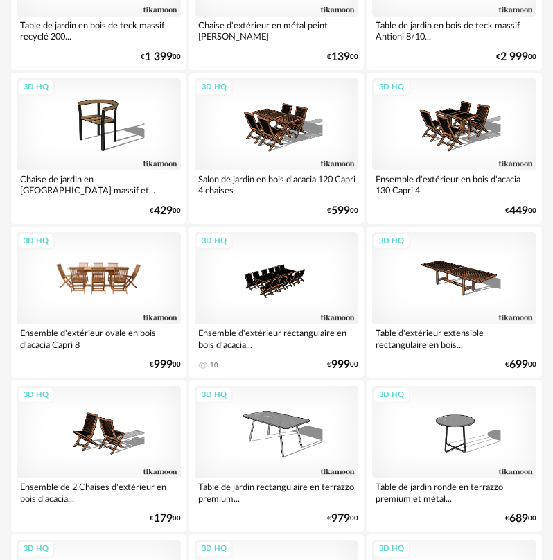
click at [136, 301] on div "3D HQ" at bounding box center [99, 278] width 164 height 92
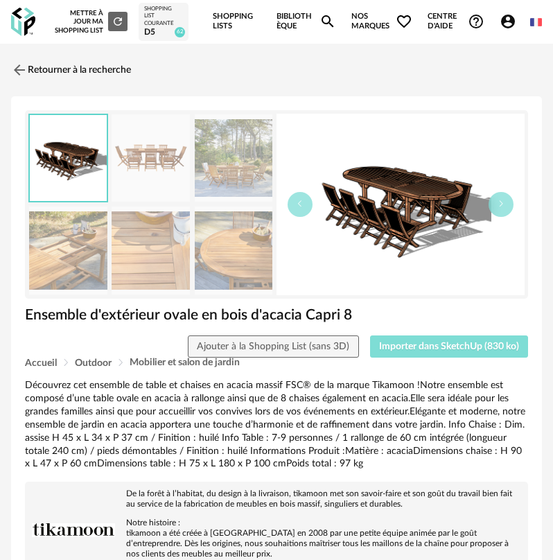
click at [419, 344] on span "Importer dans SketchUp (830 ko)" at bounding box center [449, 347] width 140 height 10
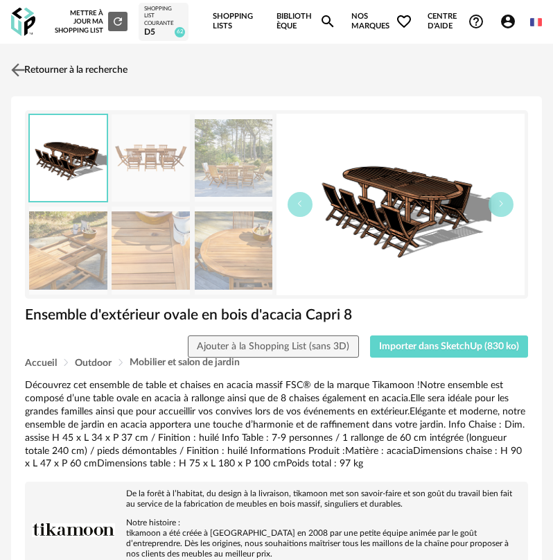
click at [39, 67] on link "Retourner à la recherche" at bounding box center [68, 70] width 120 height 30
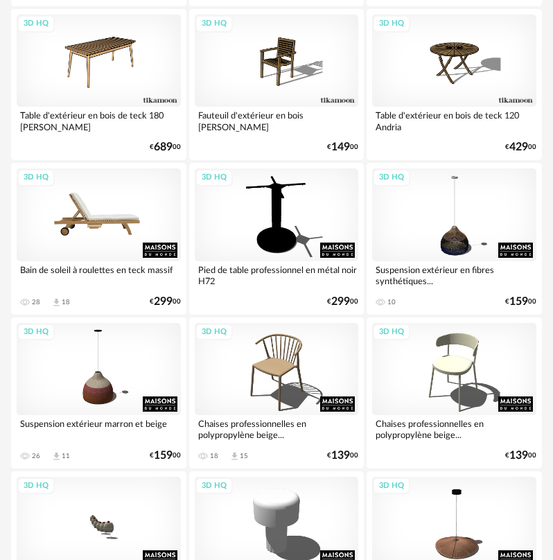
scroll to position [1108, 0]
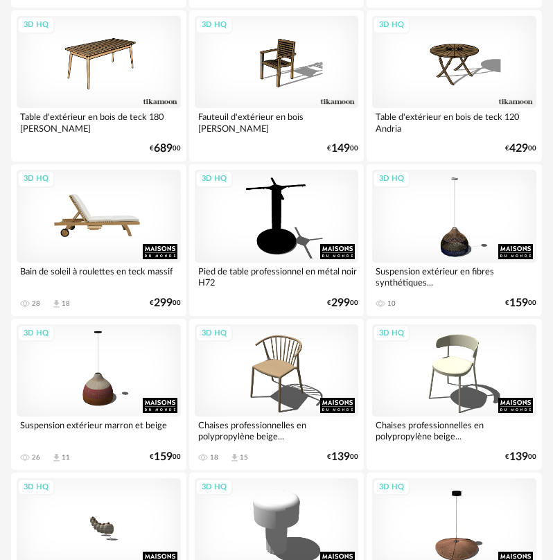
click at [132, 176] on div "3D HQ" at bounding box center [99, 216] width 164 height 92
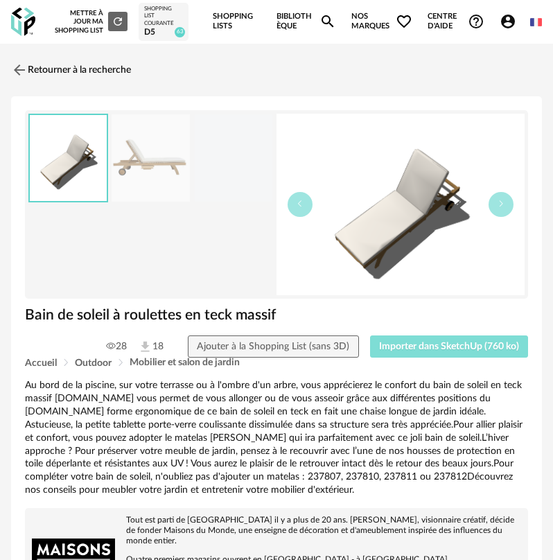
click at [438, 343] on span "Importer dans SketchUp (760 ko)" at bounding box center [449, 347] width 140 height 10
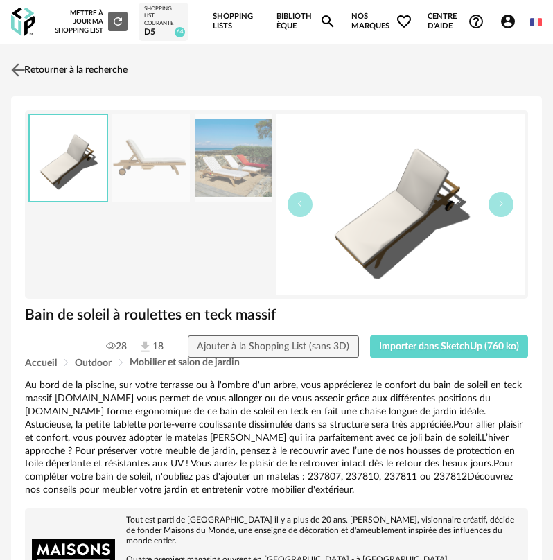
click at [28, 63] on img at bounding box center [18, 70] width 20 height 20
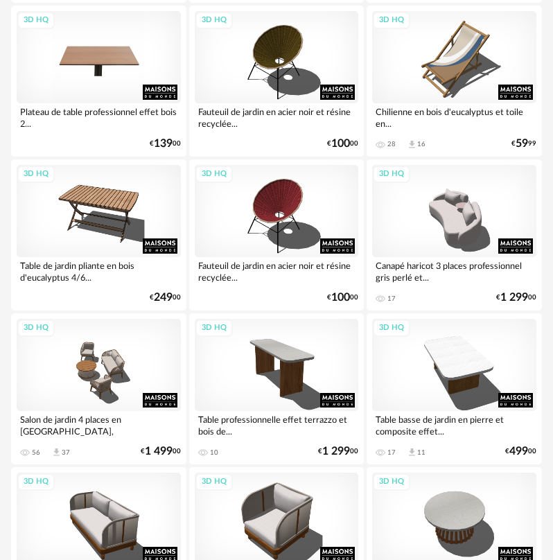
scroll to position [2078, 0]
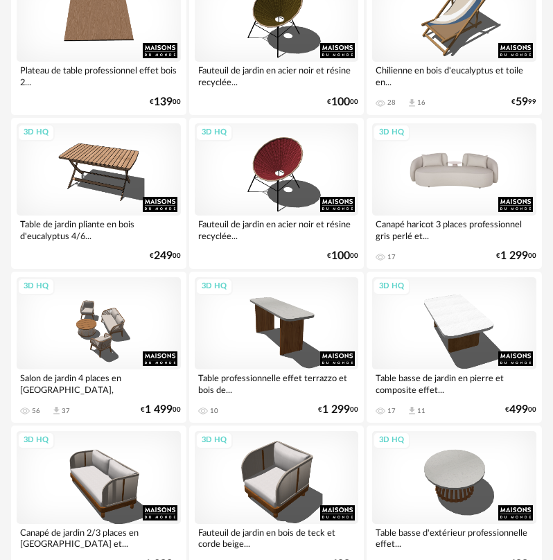
click at [432, 194] on div "3D HQ" at bounding box center [454, 169] width 164 height 92
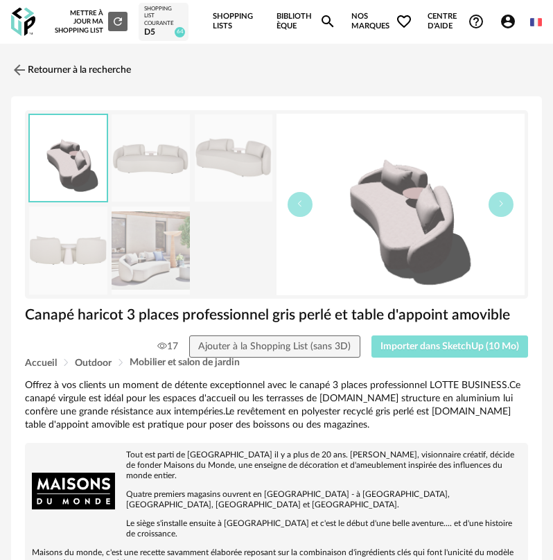
click at [470, 346] on span "Importer dans SketchUp (10 Mo)" at bounding box center [449, 347] width 139 height 10
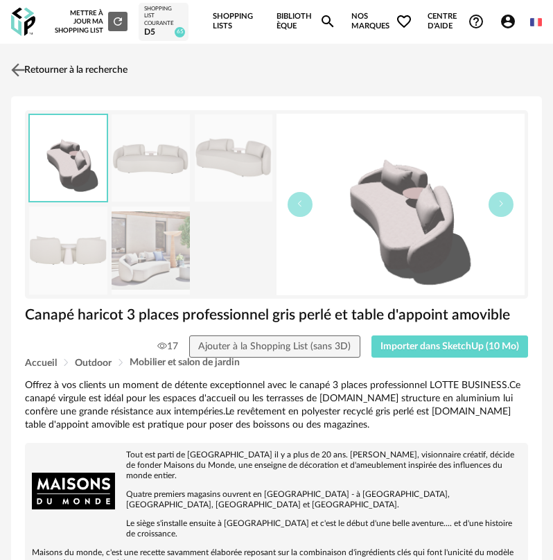
click at [41, 76] on link "Retourner à la recherche" at bounding box center [68, 70] width 120 height 30
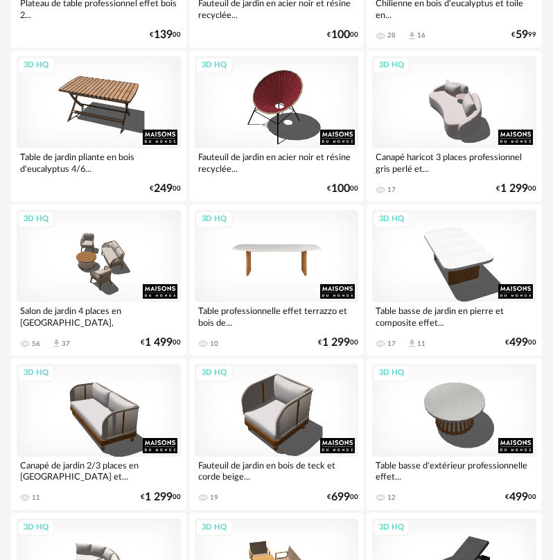
scroll to position [2147, 0]
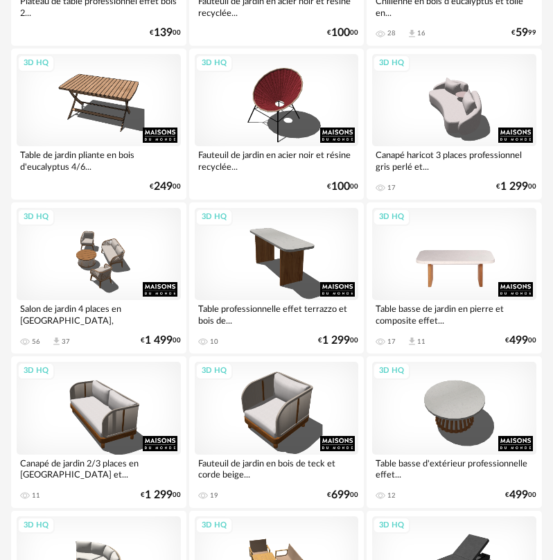
click at [416, 253] on div "3D HQ" at bounding box center [454, 254] width 164 height 92
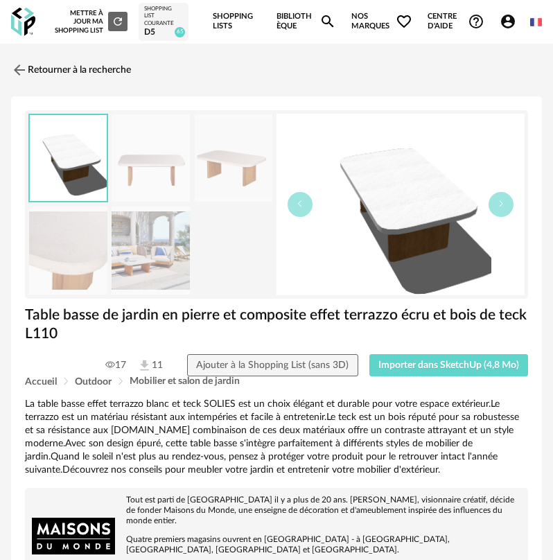
click at [434, 351] on div "Table basse de jardin en pierre et composite effet terrazzo écru et bois de tec…" at bounding box center [276, 329] width 517 height 49
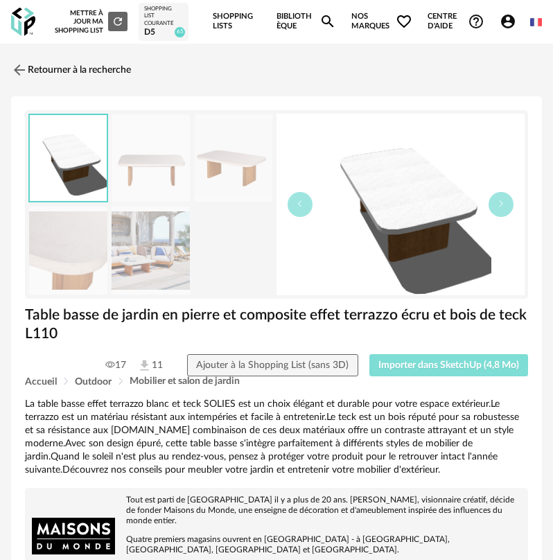
click at [423, 359] on button "Importer dans SketchUp (4,8 Mo)" at bounding box center [448, 365] width 159 height 22
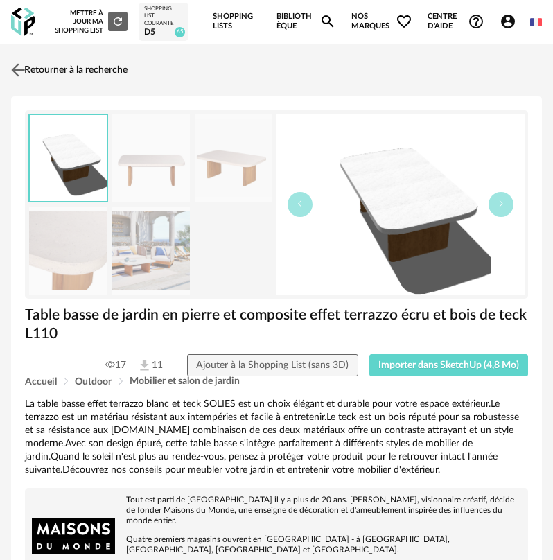
click at [69, 79] on link "Retourner à la recherche" at bounding box center [68, 70] width 120 height 30
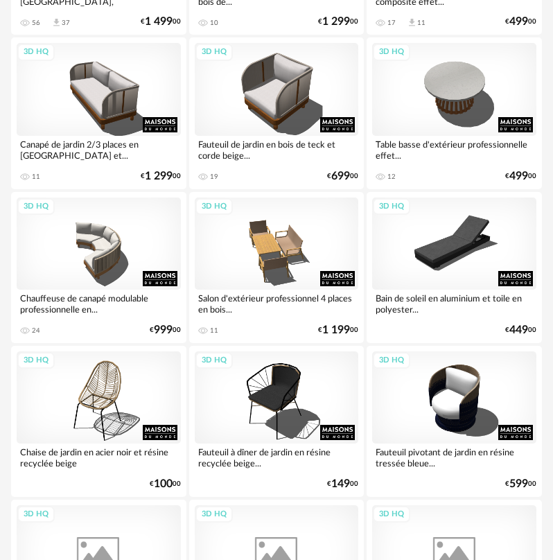
scroll to position [2494, 0]
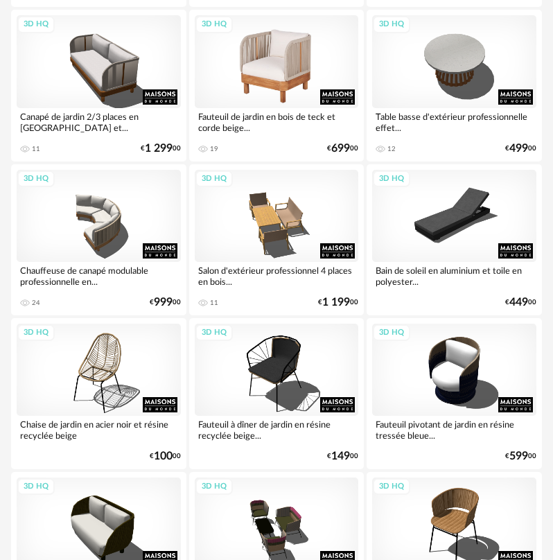
click at [241, 80] on div "3D HQ" at bounding box center [277, 61] width 164 height 92
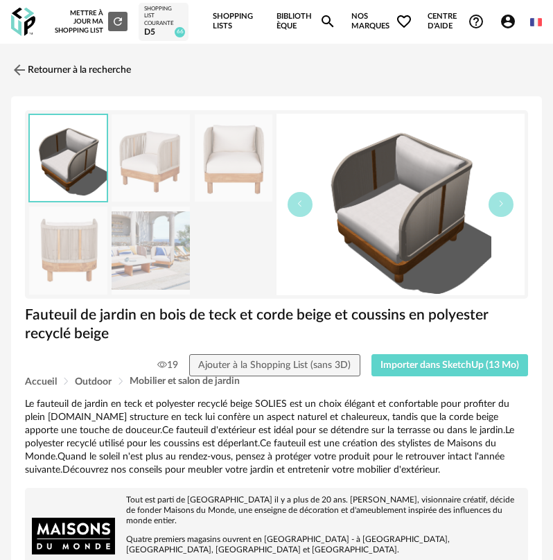
click at [421, 352] on div "Fauteuil de jardin en bois de teck et corde beige et coussins en polyester recy…" at bounding box center [276, 329] width 517 height 49
click at [390, 358] on button "Importer dans SketchUp (13 Mo)" at bounding box center [449, 365] width 157 height 22
click at [61, 78] on link "Retourner à la recherche" at bounding box center [68, 70] width 120 height 30
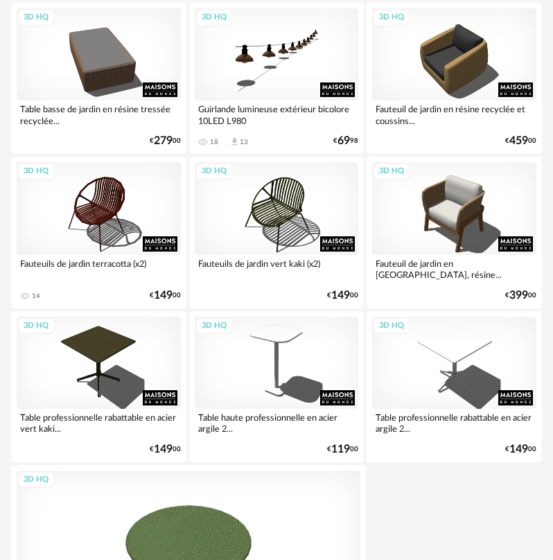
scroll to position [5055, 0]
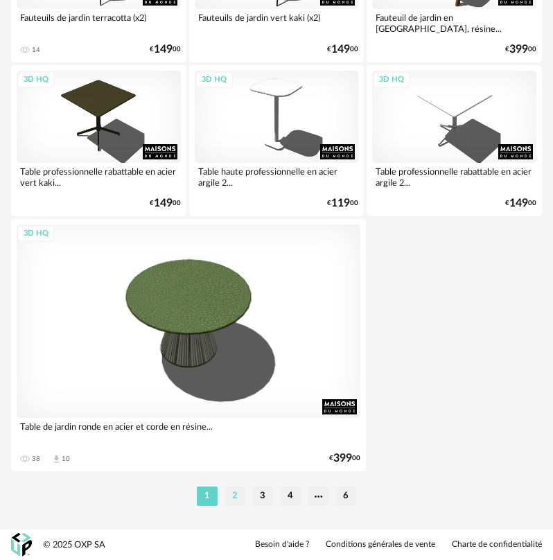
click at [241, 504] on li "2" at bounding box center [234, 495] width 21 height 19
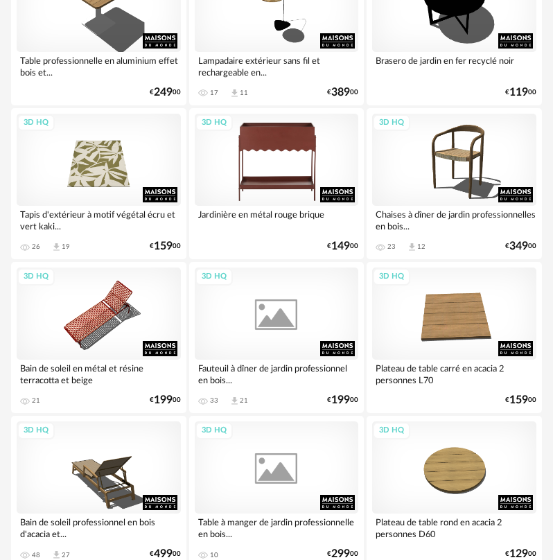
scroll to position [554, 0]
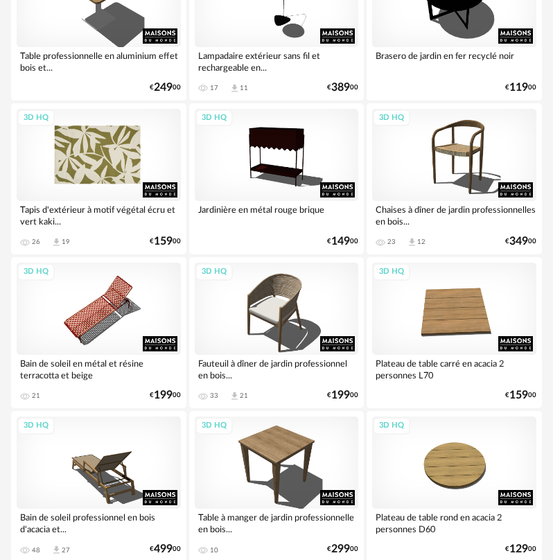
click at [108, 181] on div "3D HQ" at bounding box center [99, 155] width 164 height 92
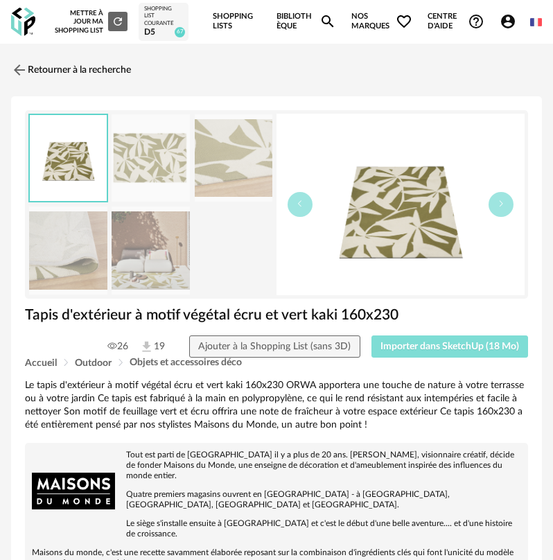
click at [408, 346] on span "Importer dans SketchUp (18 Mo)" at bounding box center [449, 347] width 139 height 10
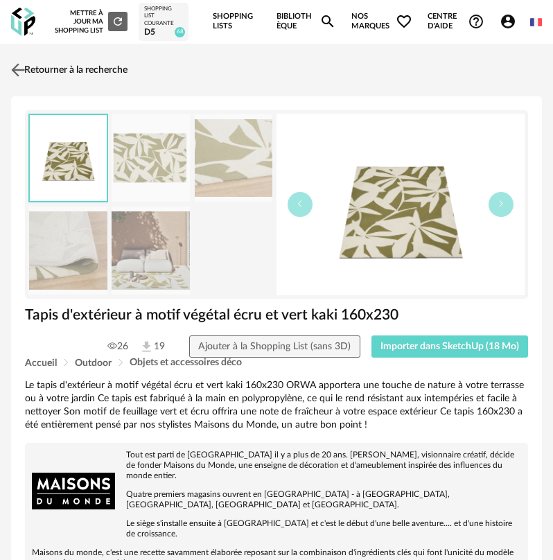
click at [28, 67] on img at bounding box center [18, 70] width 20 height 20
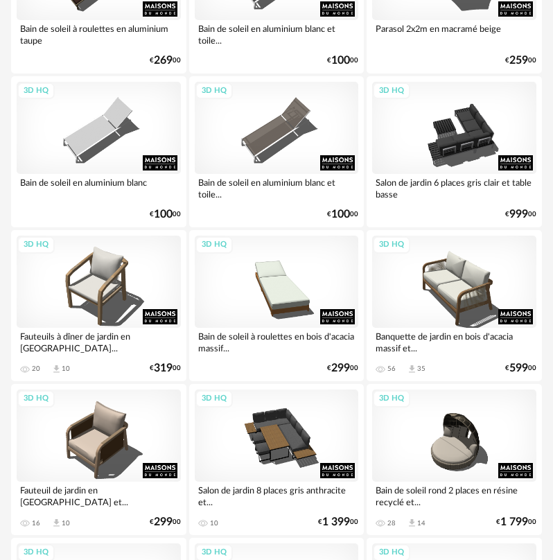
scroll to position [3048, 0]
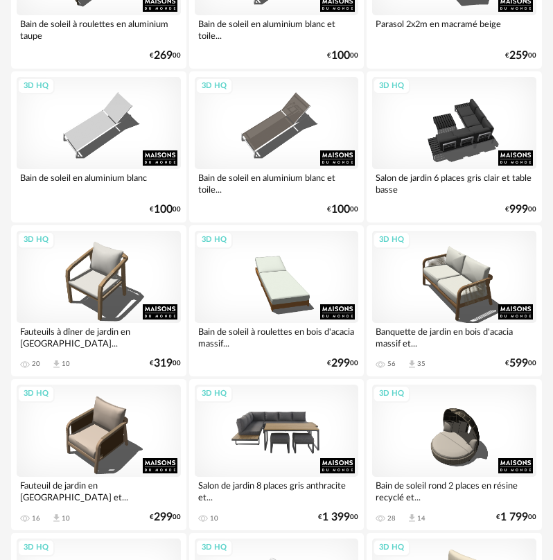
click at [272, 409] on div "3D HQ" at bounding box center [277, 430] width 164 height 92
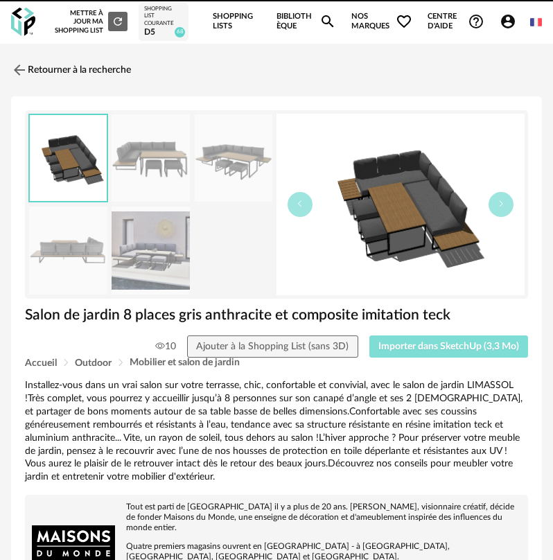
click at [451, 343] on span "Importer dans SketchUp (3,3 Mo)" at bounding box center [448, 347] width 141 height 10
click at [369, 335] on button "Importer dans SketchUp (3,3 Mo)" at bounding box center [448, 346] width 159 height 22
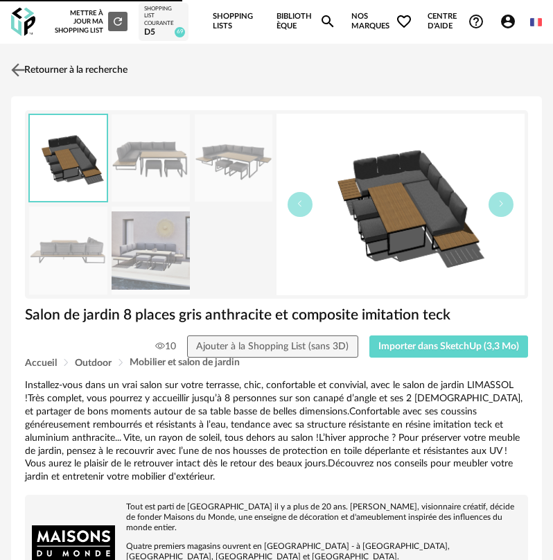
click at [17, 64] on img at bounding box center [18, 70] width 20 height 20
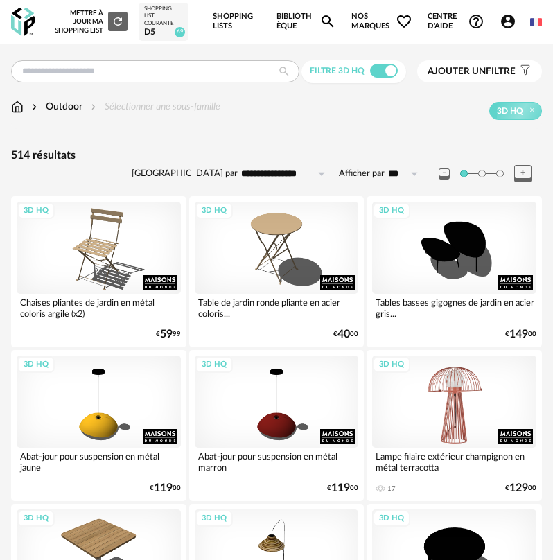
drag, startPoint x: 399, startPoint y: 418, endPoint x: 377, endPoint y: 111, distance: 307.7
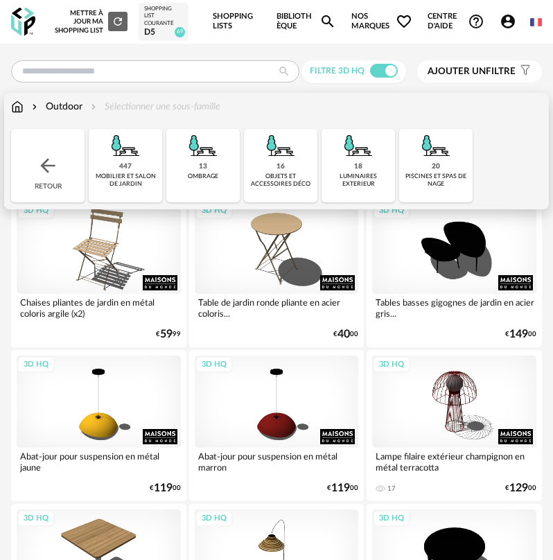
click at [348, 170] on div "18 luminaires exterieur" at bounding box center [357, 165] width 73 height 73
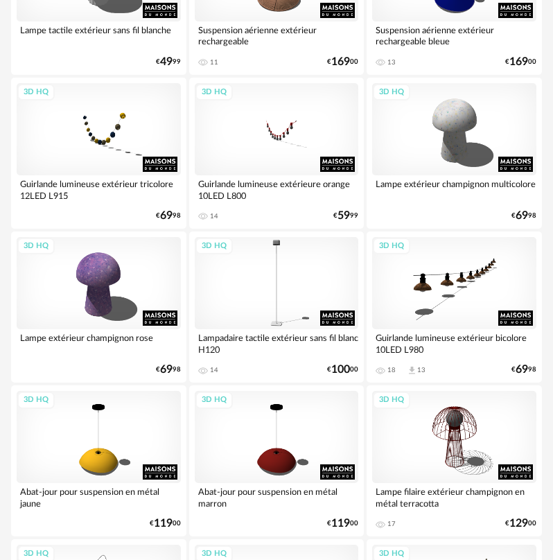
scroll to position [416, 0]
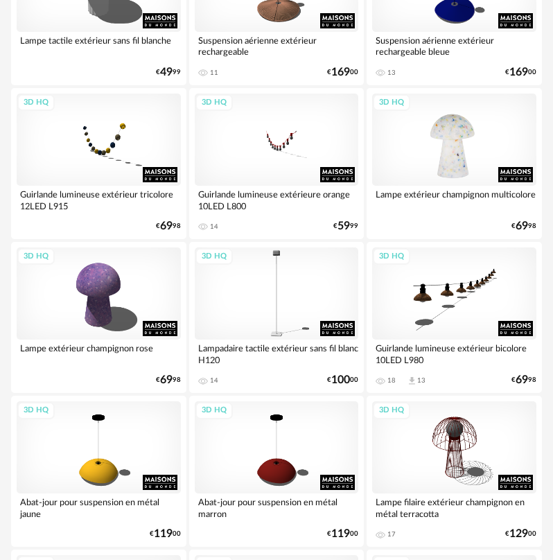
click at [427, 167] on div "3D HQ" at bounding box center [454, 140] width 164 height 92
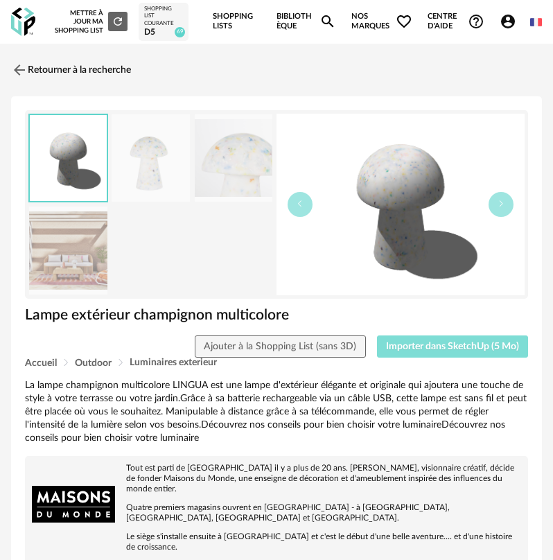
click at [436, 348] on span "Importer dans SketchUp (5 Mo)" at bounding box center [452, 347] width 133 height 10
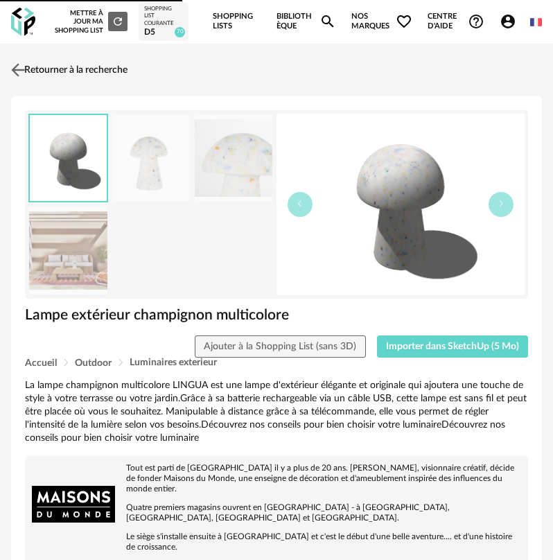
click at [111, 71] on link "Retourner à la recherche" at bounding box center [68, 70] width 120 height 30
